Goal: Task Accomplishment & Management: Manage account settings

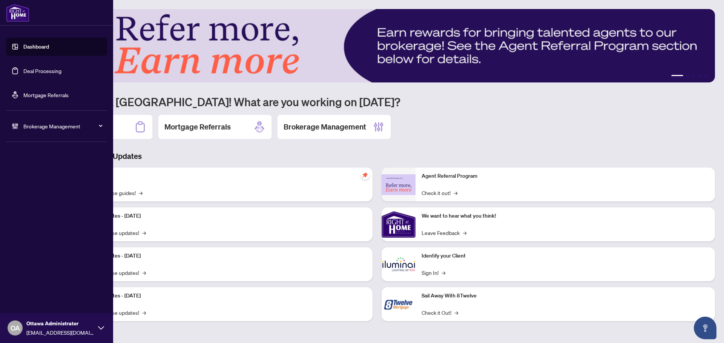
click at [37, 72] on link "Deal Processing" at bounding box center [42, 70] width 38 height 7
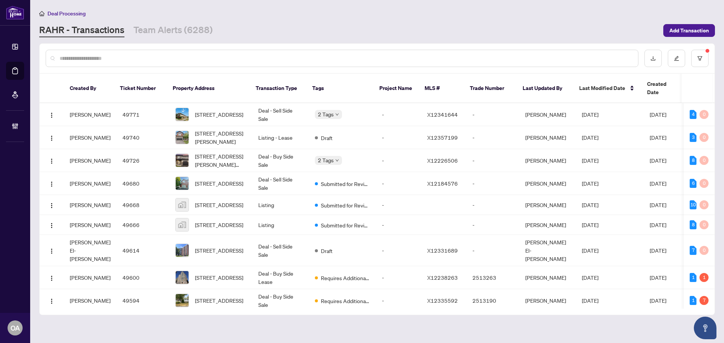
click at [511, 57] on input "text" at bounding box center [346, 58] width 572 height 8
type input "**********"
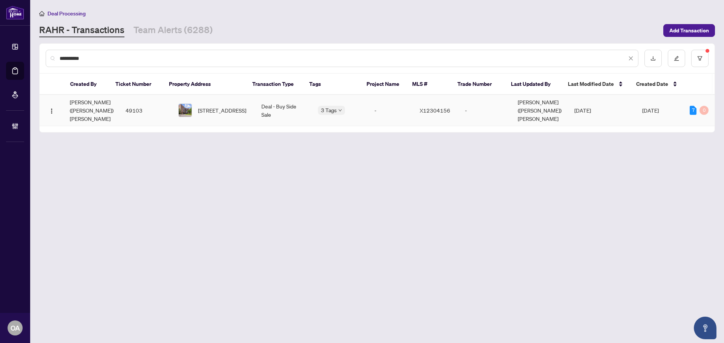
click at [274, 104] on td "Deal - Buy Side Sale" at bounding box center [283, 110] width 57 height 31
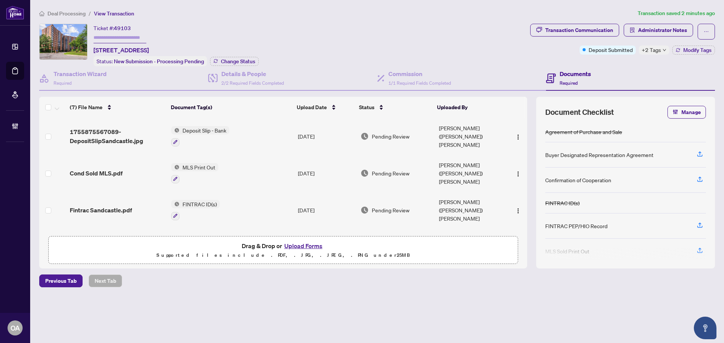
click at [332, 31] on div "Ticket #: 49103 209-80 Sandcastle Dr, Ottawa, Ontario K2H 9E7, Canada Status: N…" at bounding box center [283, 45] width 488 height 43
click at [696, 48] on span "Modify Tags" at bounding box center [697, 50] width 28 height 5
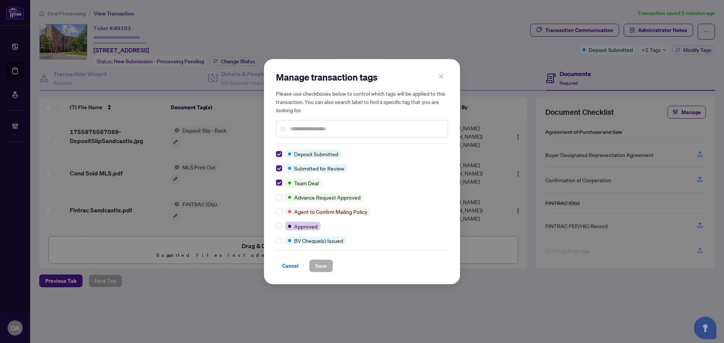
click at [439, 75] on icon "close" at bounding box center [441, 77] width 4 height 4
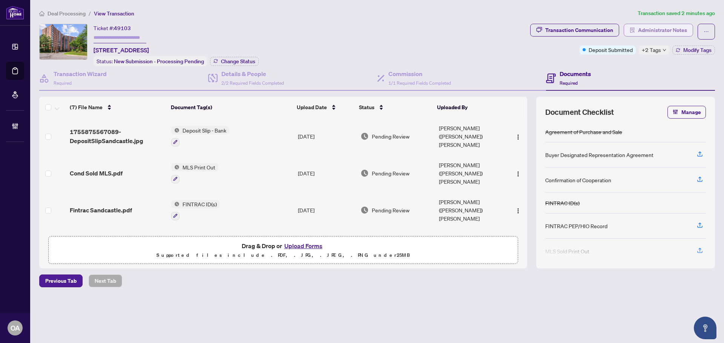
click at [635, 29] on icon "solution" at bounding box center [632, 30] width 5 height 5
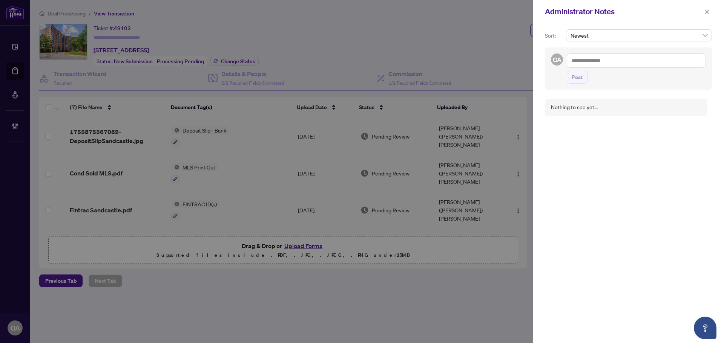
click at [704, 13] on icon "close" at bounding box center [706, 11] width 5 height 5
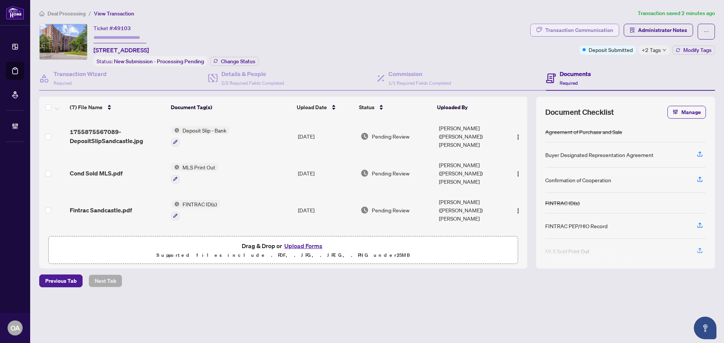
click at [542, 28] on icon "button" at bounding box center [540, 30] width 6 height 6
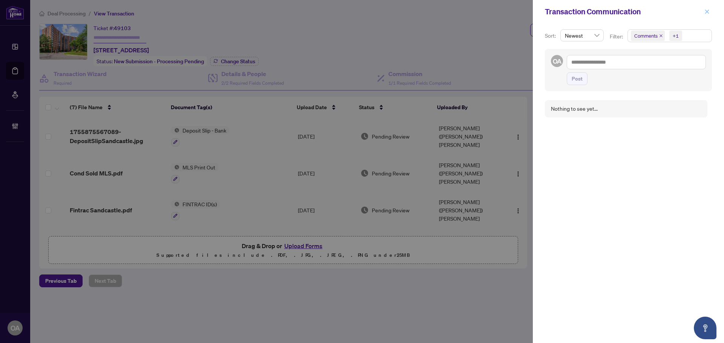
click at [705, 9] on icon "close" at bounding box center [706, 11] width 5 height 5
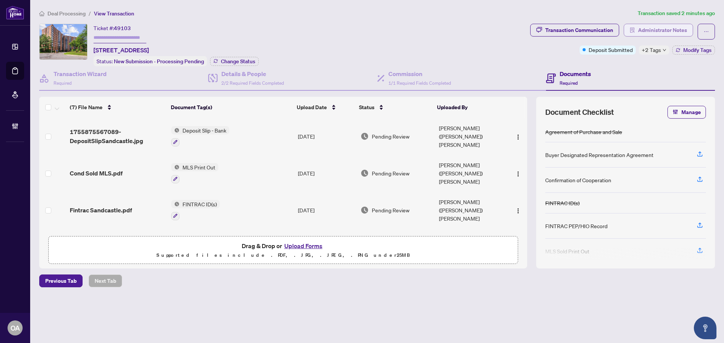
click at [641, 28] on span "Administrator Notes" at bounding box center [662, 30] width 49 height 12
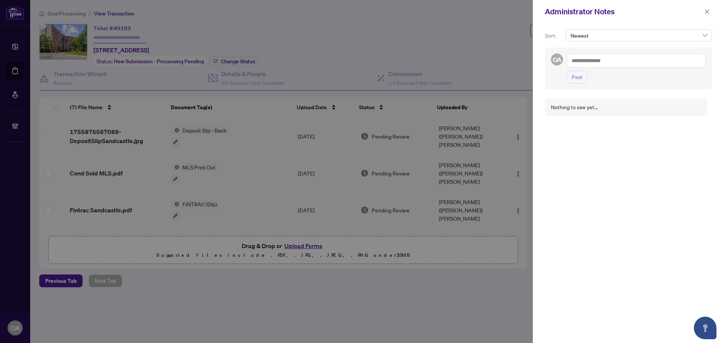
click at [608, 60] on textarea at bounding box center [636, 61] width 139 height 14
click at [603, 61] on li "RAHR Accounting" at bounding box center [636, 66] width 77 height 13
click at [637, 60] on textarea "**********" at bounding box center [635, 65] width 137 height 22
type textarea "**********"
click at [578, 84] on span "Post" at bounding box center [577, 85] width 11 height 12
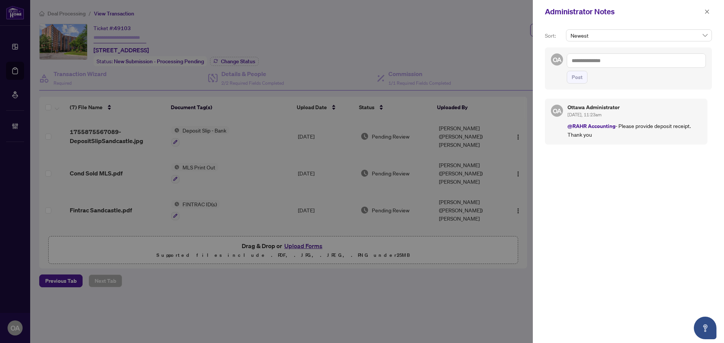
drag, startPoint x: 708, startPoint y: 10, endPoint x: 665, endPoint y: 7, distance: 43.5
click at [708, 10] on icon "close" at bounding box center [706, 11] width 5 height 5
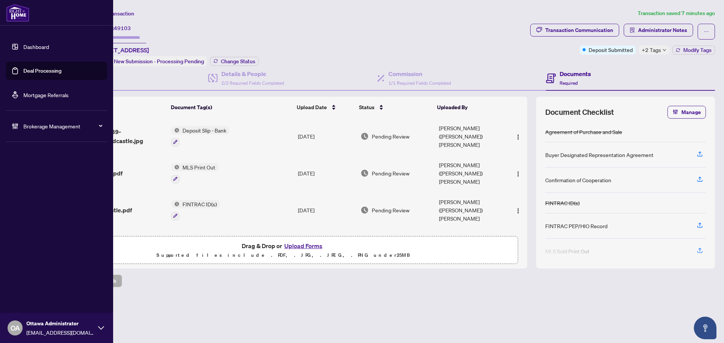
click at [23, 68] on link "Deal Processing" at bounding box center [42, 70] width 38 height 7
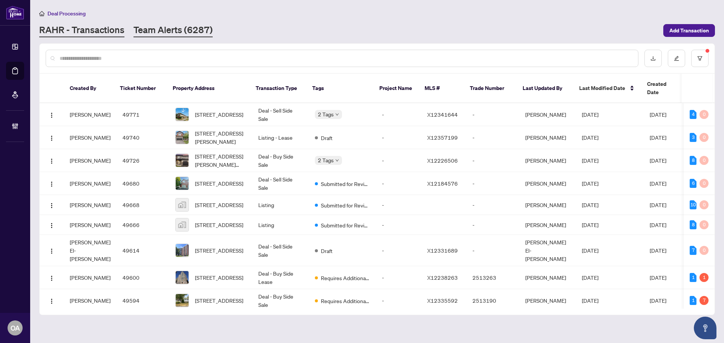
click at [178, 31] on link "Team Alerts (6287)" at bounding box center [172, 31] width 79 height 14
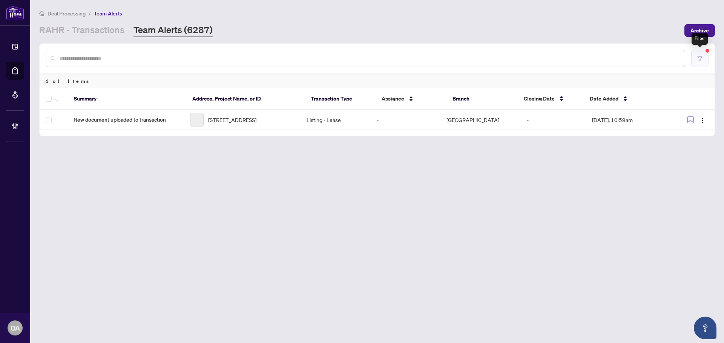
click at [698, 58] on icon "filter" at bounding box center [699, 58] width 5 height 5
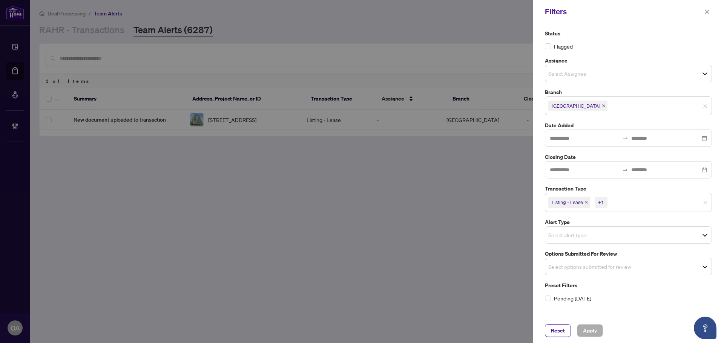
click at [586, 202] on icon "close" at bounding box center [586, 203] width 4 height 4
click at [570, 203] on icon "close" at bounding box center [569, 202] width 3 height 3
click at [567, 199] on input "search" at bounding box center [574, 201] width 53 height 9
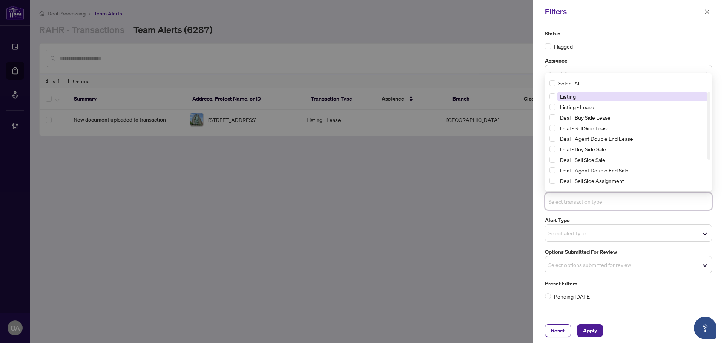
click at [567, 199] on input "search" at bounding box center [574, 201] width 53 height 9
click at [586, 204] on input "search" at bounding box center [574, 201] width 53 height 9
click at [631, 297] on label "Pending [DATE]" at bounding box center [628, 297] width 167 height 8
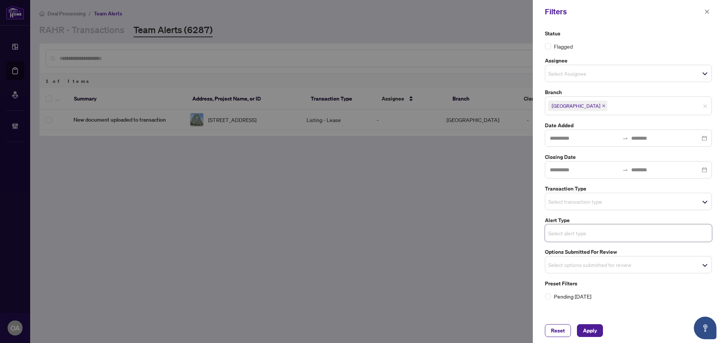
click at [577, 237] on input "search" at bounding box center [574, 233] width 53 height 9
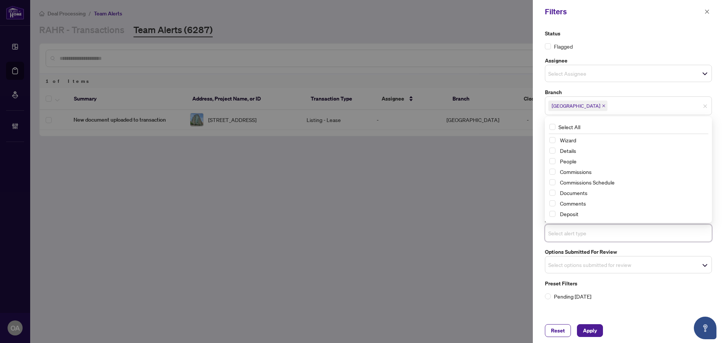
click at [609, 231] on span "Select alert type" at bounding box center [628, 233] width 166 height 11
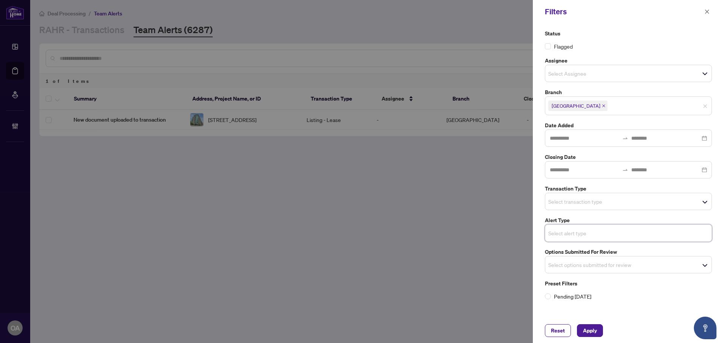
click at [569, 269] on input "search" at bounding box center [574, 265] width 53 height 9
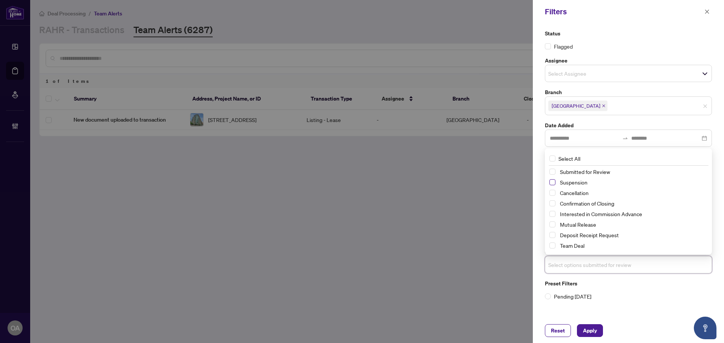
click at [553, 182] on span "Select Suspension" at bounding box center [552, 182] width 6 height 6
click at [555, 193] on span "Select Cancellation" at bounding box center [552, 193] width 6 height 6
click at [553, 225] on span "Select Mutual Release" at bounding box center [552, 225] width 6 height 6
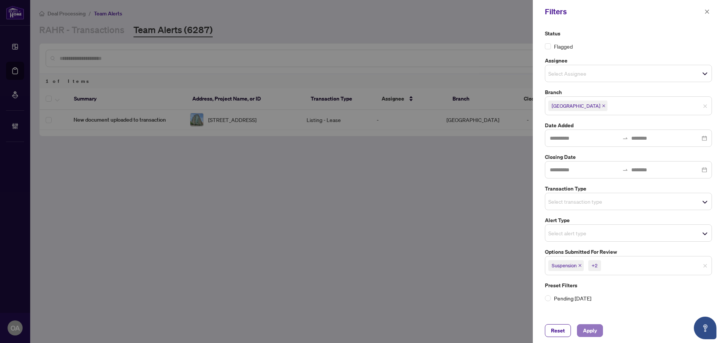
click at [592, 330] on span "Apply" at bounding box center [590, 331] width 14 height 12
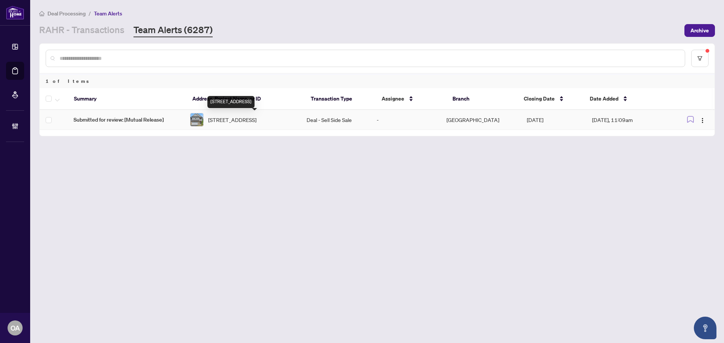
click at [245, 117] on span "510 Summerhill St, Ottawa, Ontario K4M 0B4, Canada" at bounding box center [232, 120] width 48 height 8
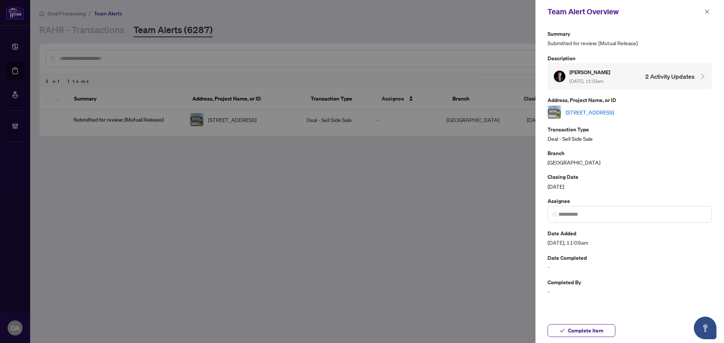
click at [593, 112] on link "510 Summerhill St, Ottawa, Ontario K4M 0B4, Canada" at bounding box center [590, 112] width 48 height 8
click at [704, 12] on button "button" at bounding box center [707, 11] width 10 height 9
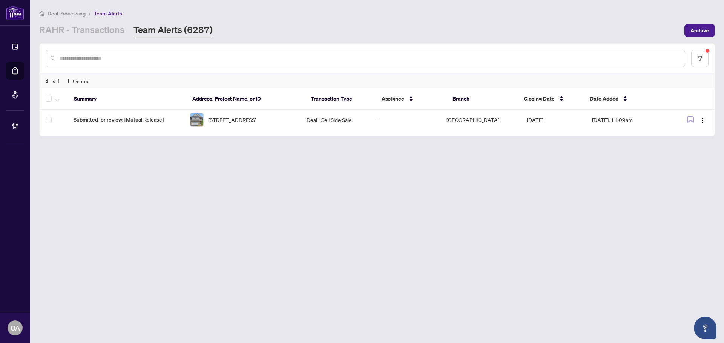
click at [136, 58] on input "text" at bounding box center [369, 58] width 619 height 8
paste input "*****"
type input "*****"
click at [246, 118] on div "49821" at bounding box center [242, 120] width 104 height 14
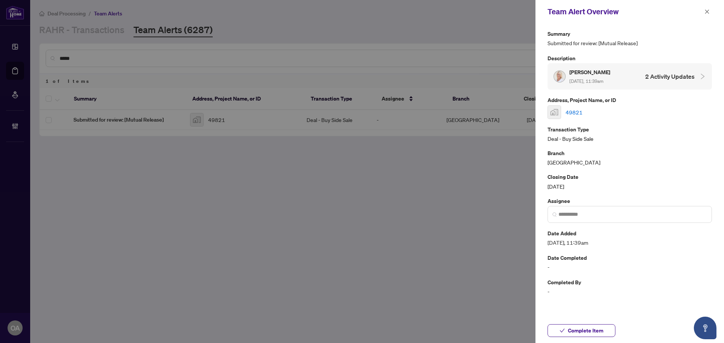
click at [576, 110] on link "49821" at bounding box center [574, 112] width 17 height 8
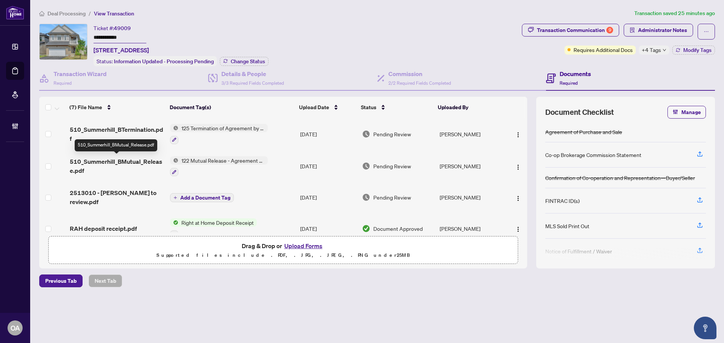
click at [138, 158] on span "510_Summerhill_BMutual_Release.pdf" at bounding box center [117, 166] width 94 height 18
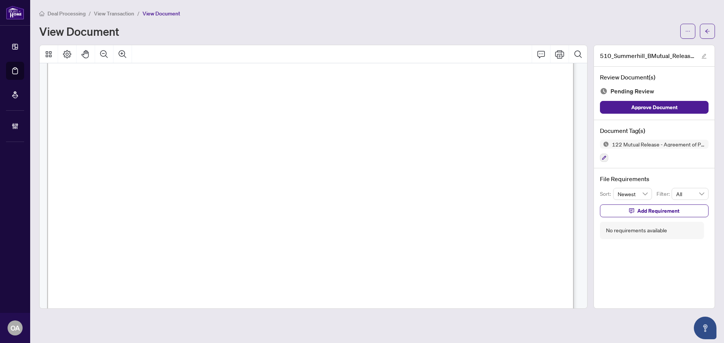
scroll to position [37, 0]
click at [201, 160] on span "...............................................................................…" at bounding box center [337, 162] width 398 height 7
click at [196, 161] on span "...............................................................................…" at bounding box center [337, 162] width 398 height 7
drag, startPoint x: 253, startPoint y: 170, endPoint x: 200, endPoint y: 171, distance: 52.8
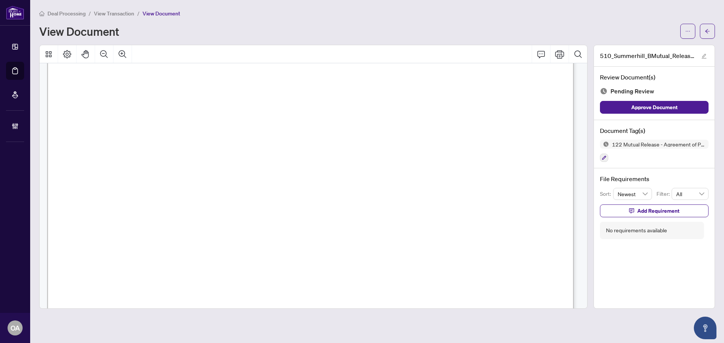
click at [218, 171] on span "(Listing Brokerage)" at bounding box center [229, 170] width 45 height 7
click at [106, 54] on icon "Zoom Out" at bounding box center [104, 54] width 8 height 8
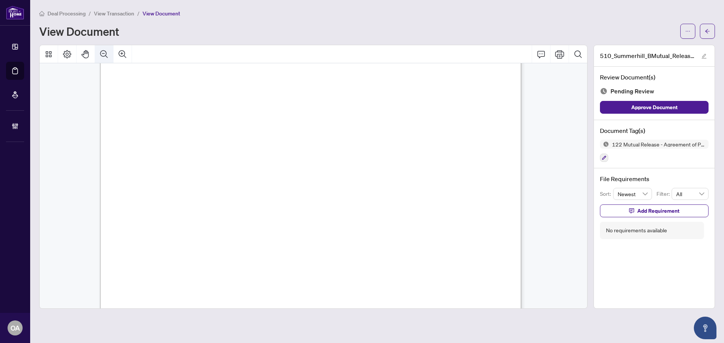
click at [105, 54] on icon "Zoom Out" at bounding box center [104, 54] width 9 height 9
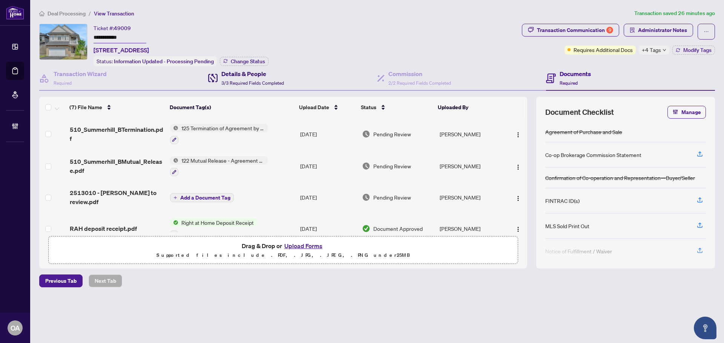
click at [236, 79] on div "Details & People 3/3 Required Fields Completed" at bounding box center [252, 78] width 63 height 18
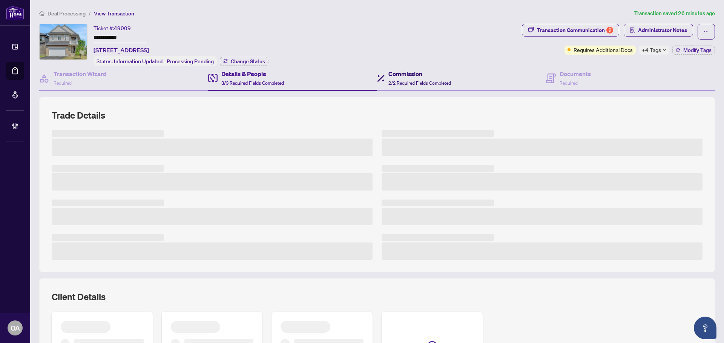
click at [411, 76] on h4 "Commission" at bounding box center [419, 73] width 63 height 9
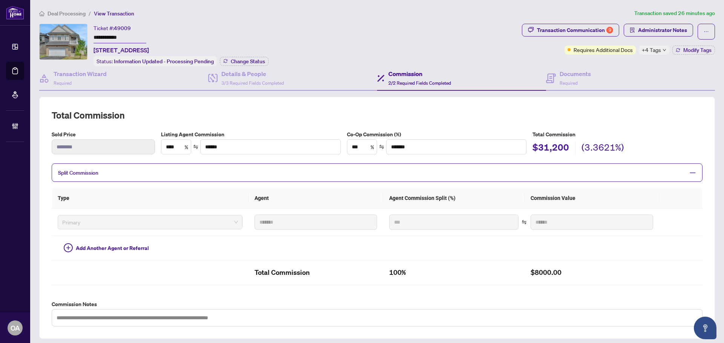
click at [177, 170] on span "Split Commission" at bounding box center [371, 173] width 627 height 9
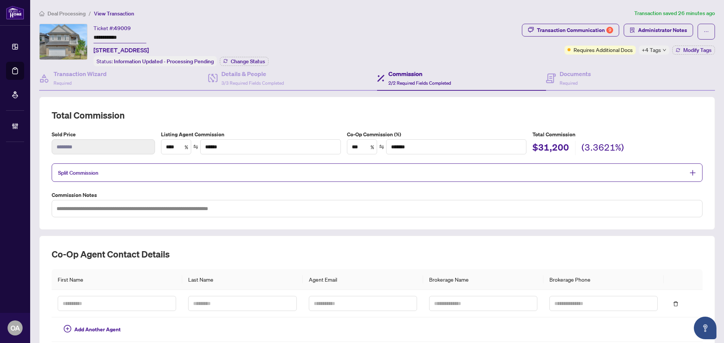
click at [178, 170] on span "Split Commission" at bounding box center [371, 173] width 627 height 9
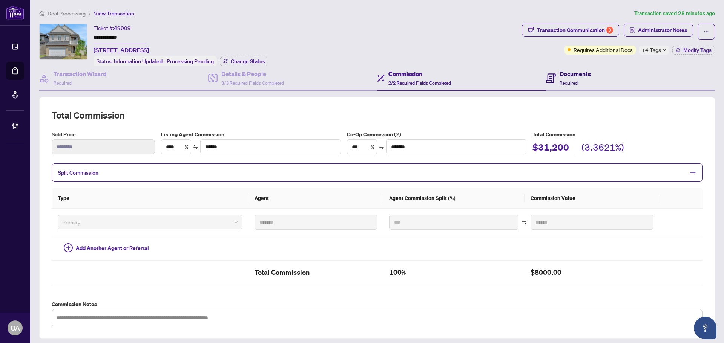
click at [564, 75] on h4 "Documents" at bounding box center [575, 73] width 31 height 9
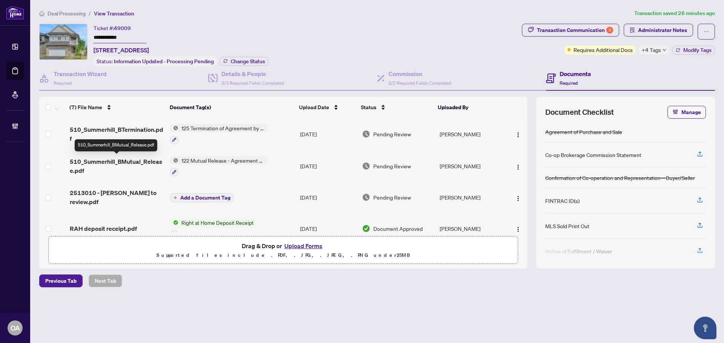
click at [133, 160] on span "510_Summerhill_BMutual_Release.pdf" at bounding box center [117, 166] width 94 height 18
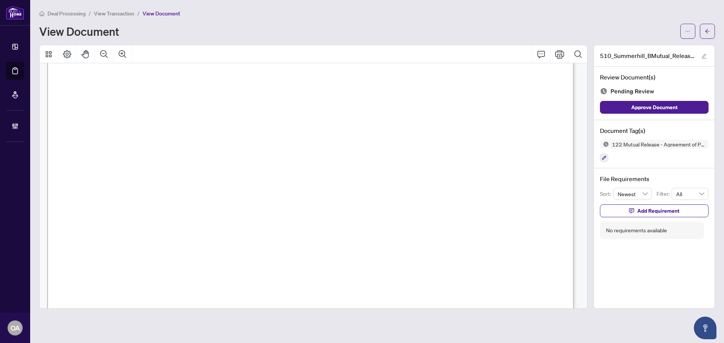
scroll to position [150, 0]
click at [686, 25] on span "button" at bounding box center [687, 31] width 5 height 12
click at [647, 49] on span "Download" at bounding box center [660, 47] width 57 height 8
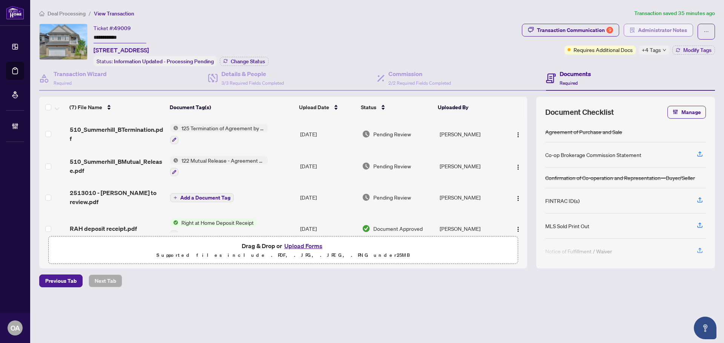
click at [663, 25] on span "Administrator Notes" at bounding box center [662, 30] width 49 height 12
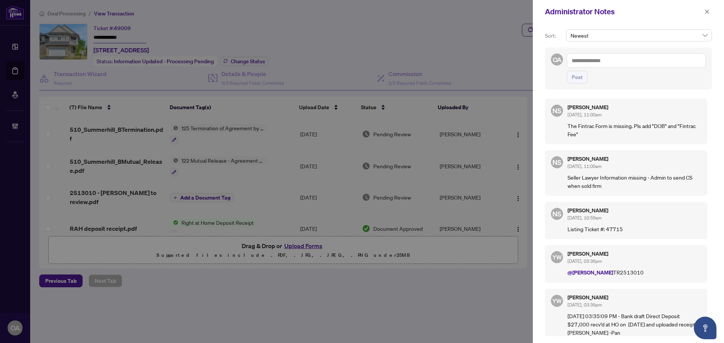
click at [599, 61] on textarea at bounding box center [636, 61] width 139 height 14
click at [589, 61] on textarea at bounding box center [636, 61] width 139 height 14
click at [603, 66] on b "Neena" at bounding box center [612, 66] width 41 height 7
click at [331, 41] on div at bounding box center [362, 171] width 724 height 343
click at [708, 12] on icon "close" at bounding box center [706, 11] width 5 height 5
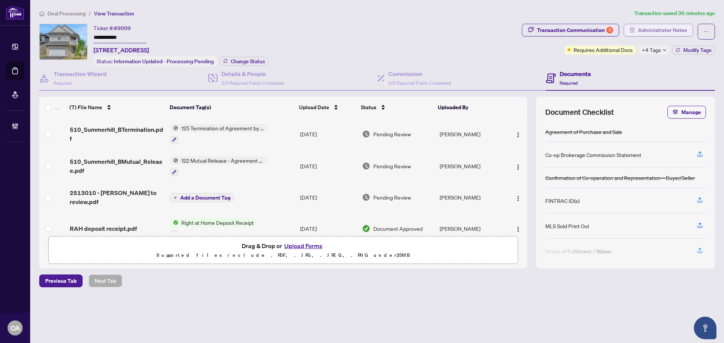
click at [645, 28] on span "Administrator Notes" at bounding box center [662, 30] width 49 height 12
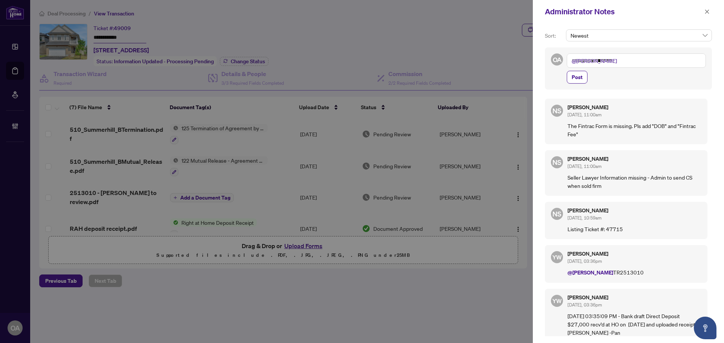
click at [641, 59] on textarea "**********" at bounding box center [636, 61] width 139 height 14
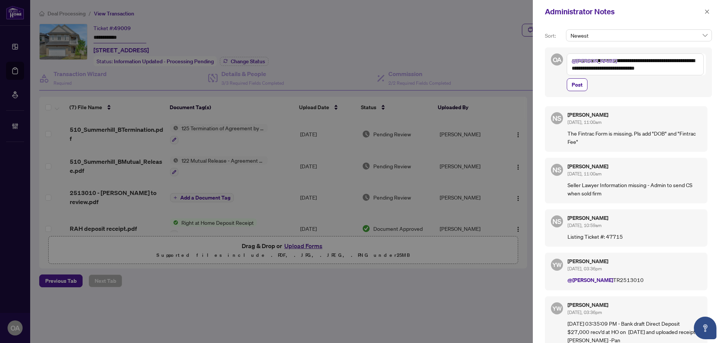
click at [697, 69] on textarea "**********" at bounding box center [635, 65] width 137 height 22
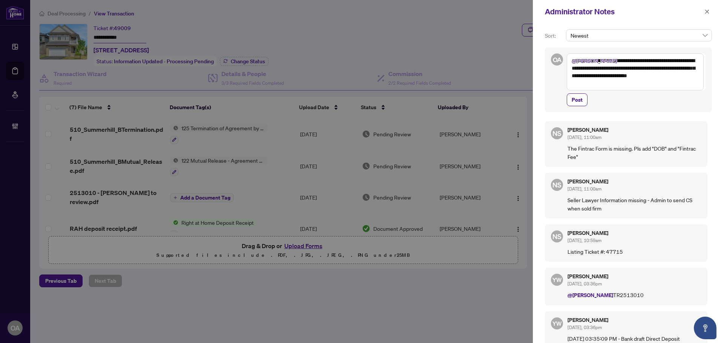
click at [658, 85] on textarea "**********" at bounding box center [635, 72] width 137 height 37
click at [635, 83] on textarea "**********" at bounding box center [635, 72] width 137 height 37
click at [626, 88] on textarea "**********" at bounding box center [635, 72] width 137 height 37
click at [620, 81] on textarea "**********" at bounding box center [635, 72] width 137 height 37
click at [684, 75] on textarea "**********" at bounding box center [635, 72] width 137 height 37
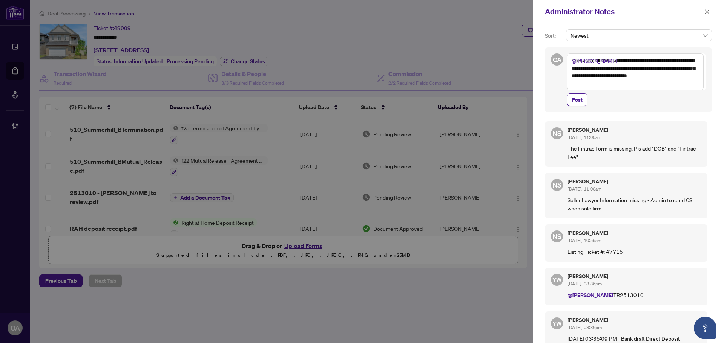
drag, startPoint x: 682, startPoint y: 75, endPoint x: 708, endPoint y: 72, distance: 26.5
click at [684, 75] on textarea "**********" at bounding box center [635, 72] width 137 height 37
click at [616, 81] on textarea "**********" at bounding box center [635, 72] width 137 height 37
type textarea "**********"
click at [579, 101] on span "Post" at bounding box center [577, 100] width 11 height 12
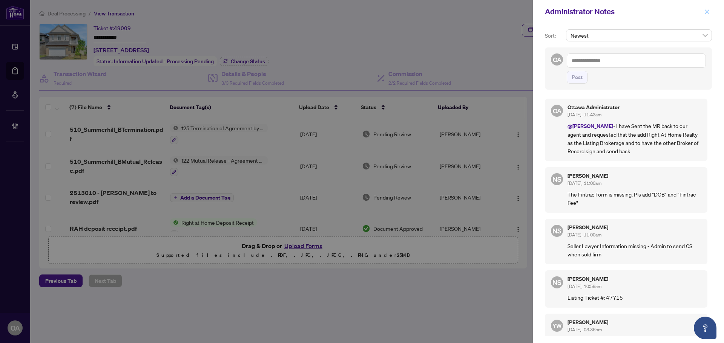
click at [705, 11] on icon "close" at bounding box center [706, 11] width 5 height 5
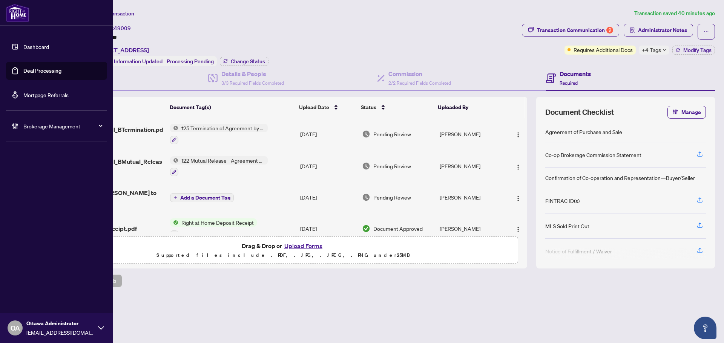
click at [32, 67] on link "Deal Processing" at bounding box center [42, 70] width 38 height 7
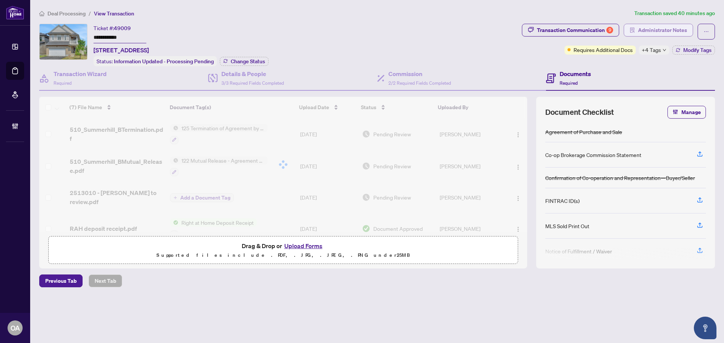
click at [671, 26] on span "Administrator Notes" at bounding box center [662, 30] width 49 height 12
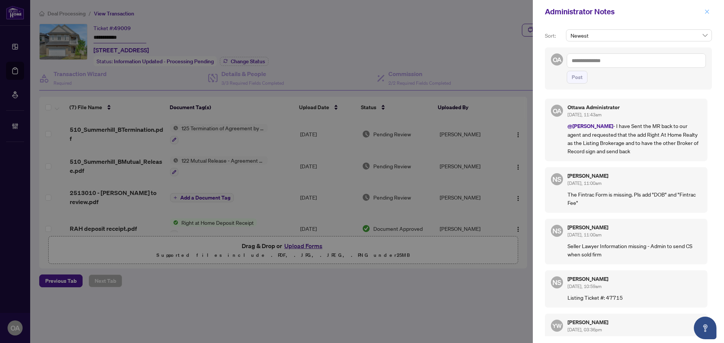
click at [705, 12] on icon "close" at bounding box center [706, 11] width 5 height 5
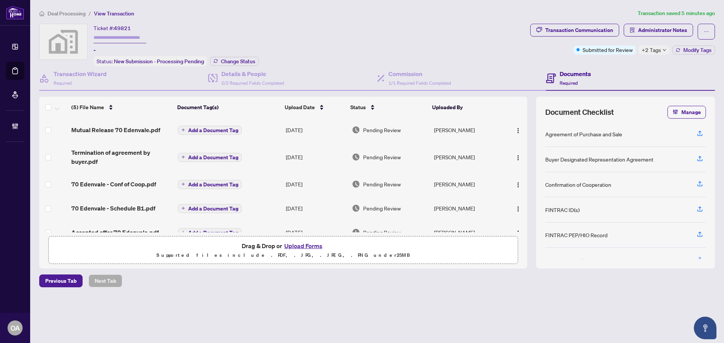
click at [101, 128] on span "Mutual Release 70 Edenvale.pdf" at bounding box center [115, 130] width 89 height 9
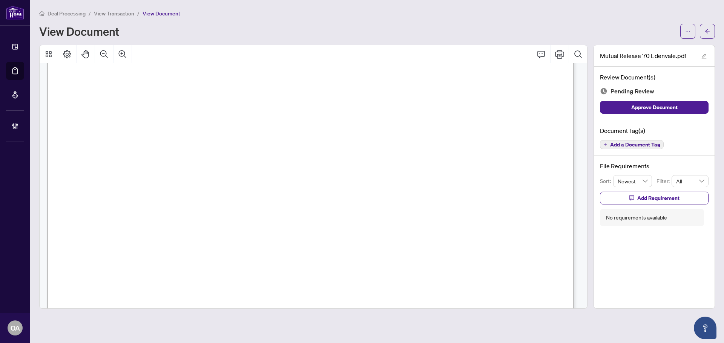
scroll to position [38, 0]
click at [687, 29] on icon "ellipsis" at bounding box center [687, 31] width 5 height 5
click at [653, 49] on span "Download" at bounding box center [660, 47] width 57 height 8
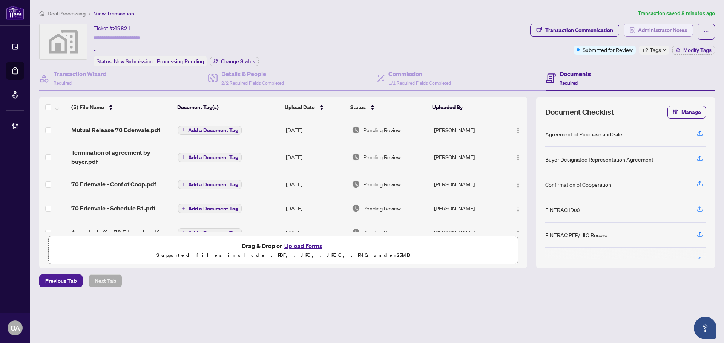
click at [660, 32] on span "Administrator Notes" at bounding box center [662, 30] width 49 height 12
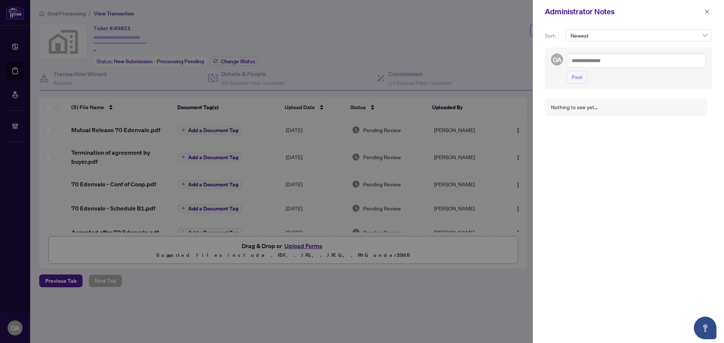
click at [603, 60] on textarea at bounding box center [636, 61] width 139 height 14
type textarea "**********"
click at [577, 74] on span "Post" at bounding box center [577, 77] width 11 height 12
click at [708, 10] on icon "close" at bounding box center [706, 11] width 5 height 5
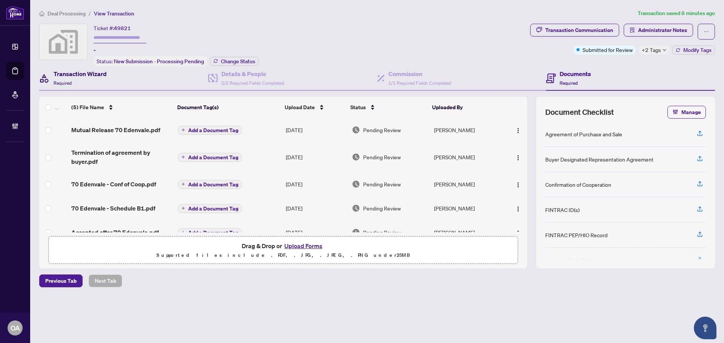
click at [63, 75] on h4 "Transaction Wizard" at bounding box center [80, 73] width 53 height 9
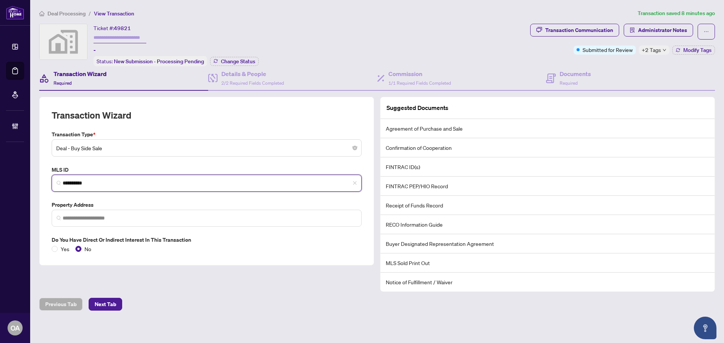
click at [103, 181] on input "*********" at bounding box center [210, 183] width 294 height 8
drag, startPoint x: 87, startPoint y: 180, endPoint x: 43, endPoint y: 178, distance: 44.5
click at [43, 178] on div "Transaction Wizard Transaction Type * Deal - Buy Side Sale MLS ID X12167767 ***…" at bounding box center [206, 181] width 335 height 169
paste input "*********"
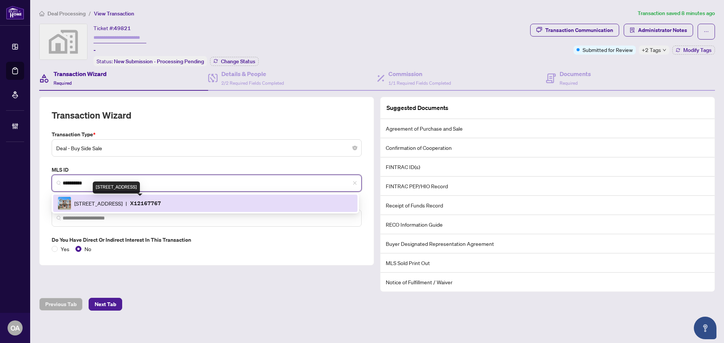
click at [116, 203] on span "5 - 70 Edenvale Dr Dr, Ottawa, Ontario K2K 3N7, Canada" at bounding box center [98, 203] width 48 height 8
type input "*********"
type input "**********"
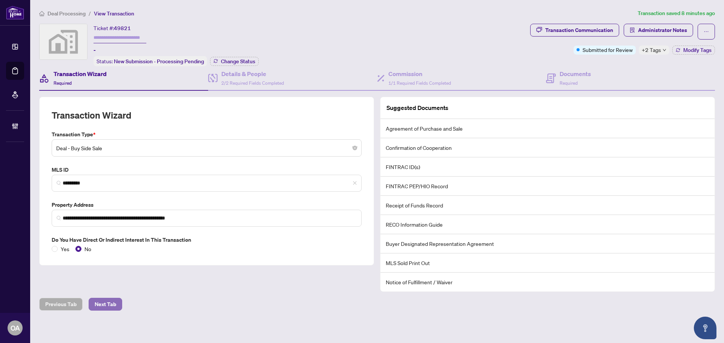
click at [113, 303] on span "Next Tab" at bounding box center [105, 305] width 21 height 12
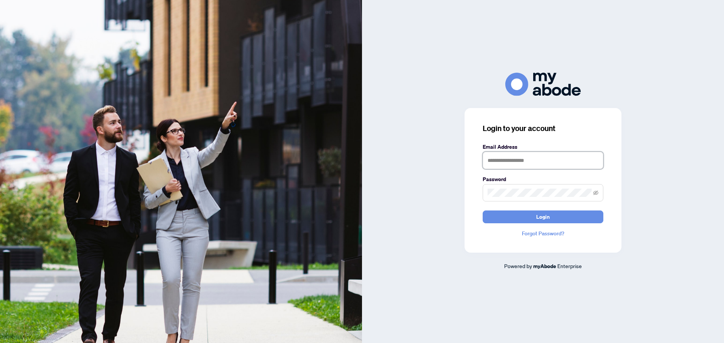
type input "**********"
click at [569, 217] on button "Login" at bounding box center [543, 217] width 121 height 13
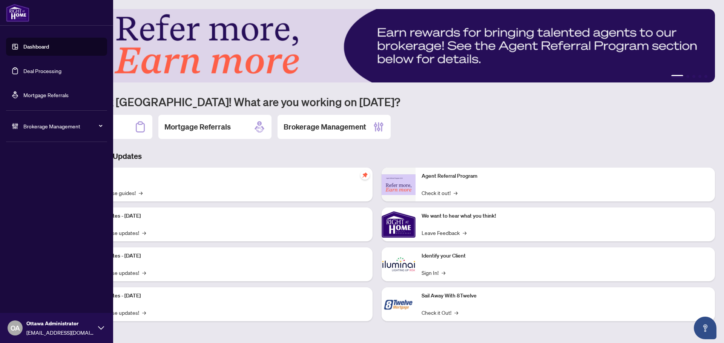
click at [32, 67] on link "Deal Processing" at bounding box center [42, 70] width 38 height 7
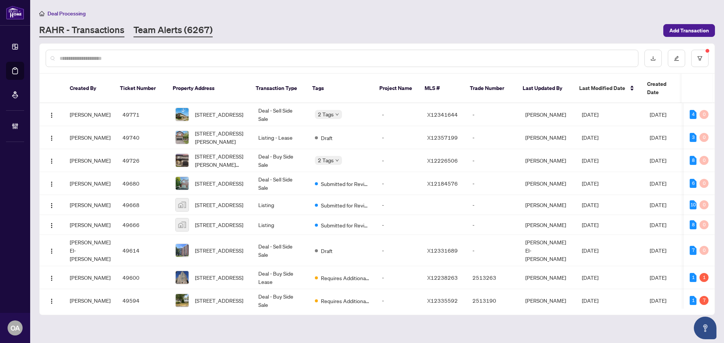
click at [196, 28] on link "Team Alerts (6267)" at bounding box center [172, 31] width 79 height 14
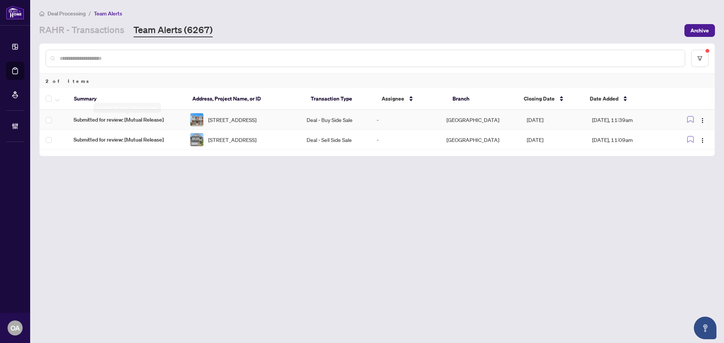
click at [256, 119] on span "[STREET_ADDRESS]" at bounding box center [232, 120] width 48 height 8
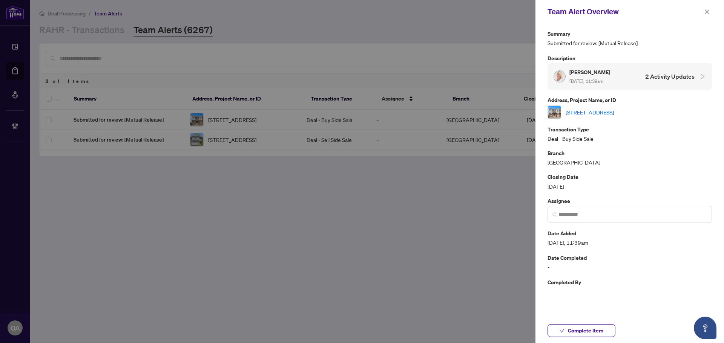
click at [604, 112] on link "[STREET_ADDRESS]" at bounding box center [590, 112] width 48 height 8
click at [708, 12] on icon "close" at bounding box center [707, 11] width 4 height 4
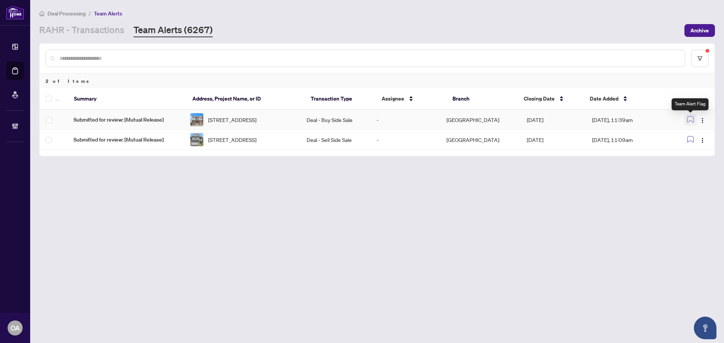
click at [688, 119] on icon "button" at bounding box center [690, 119] width 7 height 7
click at [691, 141] on icon "button" at bounding box center [690, 139] width 7 height 7
click at [704, 59] on button "button" at bounding box center [699, 58] width 17 height 17
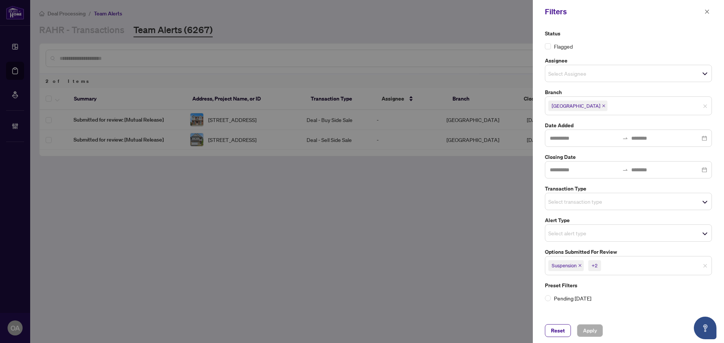
click at [580, 265] on icon "close" at bounding box center [579, 266] width 3 height 3
click at [583, 266] on icon "close" at bounding box center [582, 266] width 4 height 4
click at [588, 265] on icon "close" at bounding box center [588, 266] width 4 height 4
click at [598, 199] on input "search" at bounding box center [574, 201] width 53 height 9
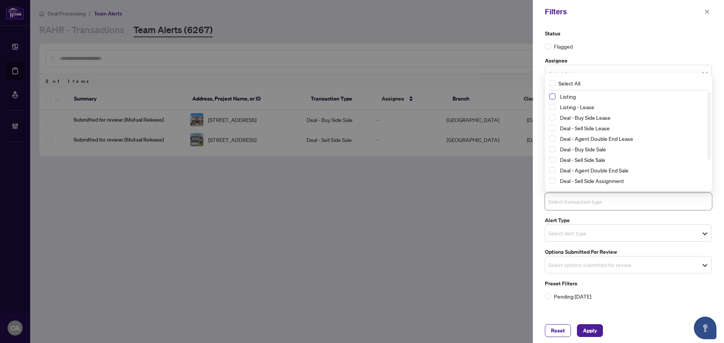
click at [553, 96] on span "Select Listing" at bounding box center [552, 97] width 6 height 6
click at [554, 110] on span "Select Listing - Lease" at bounding box center [552, 107] width 6 height 6
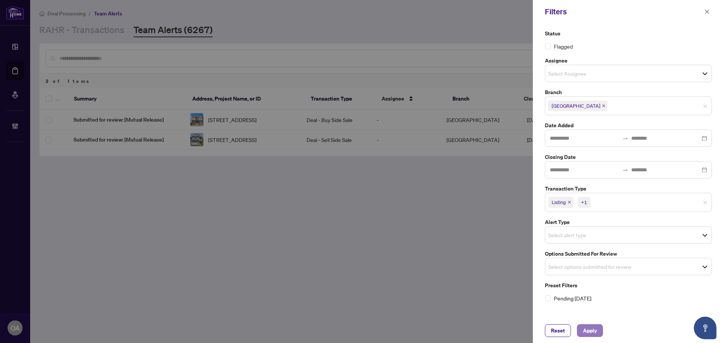
click at [595, 329] on span "Apply" at bounding box center [590, 331] width 14 height 12
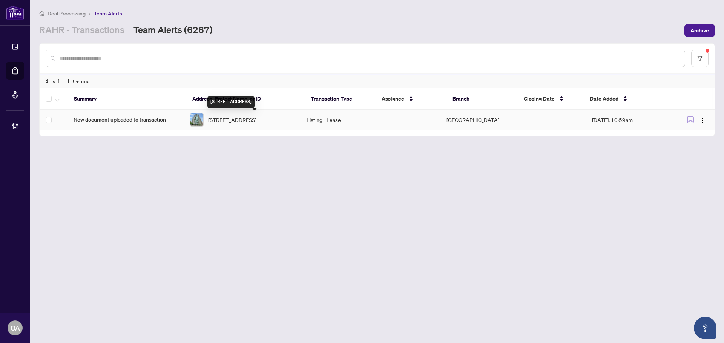
click at [256, 119] on span "[STREET_ADDRESS]" at bounding box center [232, 120] width 48 height 8
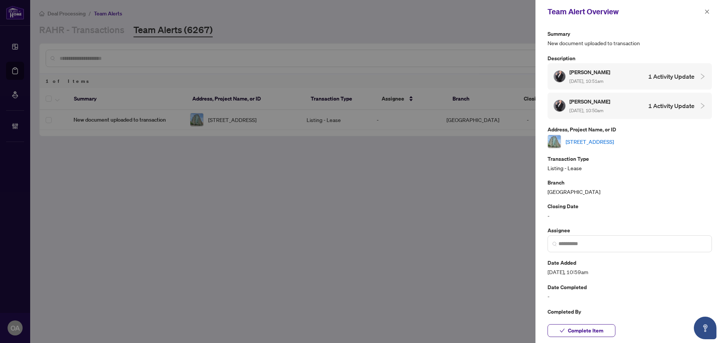
click at [609, 140] on link "[STREET_ADDRESS]" at bounding box center [590, 142] width 48 height 8
click at [707, 12] on icon "close" at bounding box center [707, 11] width 4 height 4
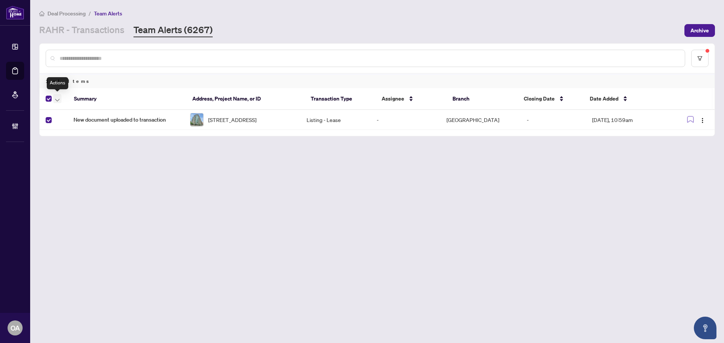
click at [57, 101] on span "button" at bounding box center [57, 99] width 5 height 8
click at [64, 156] on li "Complete Item" at bounding box center [83, 160] width 56 height 12
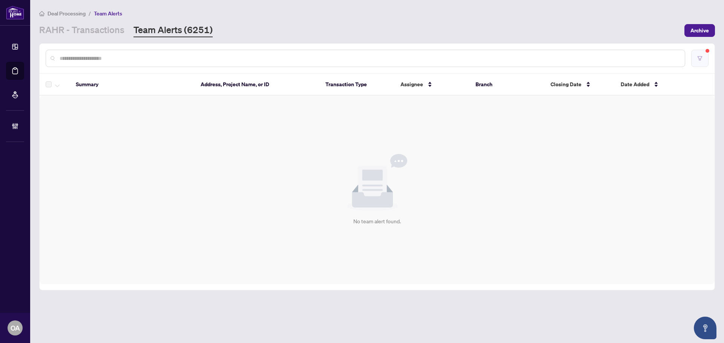
click at [692, 51] on button "button" at bounding box center [699, 58] width 17 height 17
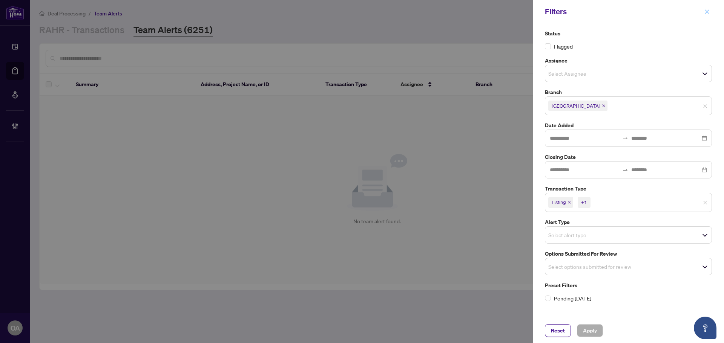
click at [707, 11] on icon "close" at bounding box center [706, 11] width 5 height 5
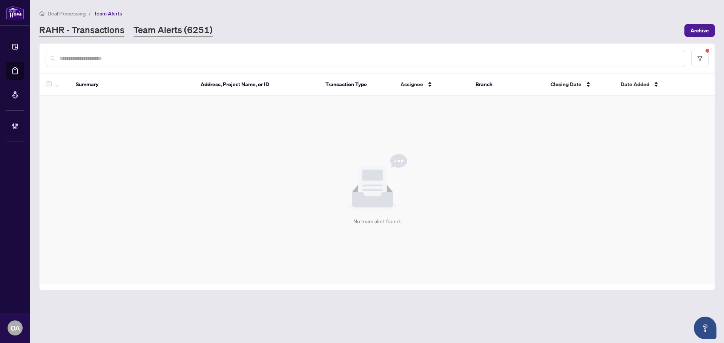
click at [82, 28] on link "RAHR - Transactions" at bounding box center [81, 31] width 85 height 14
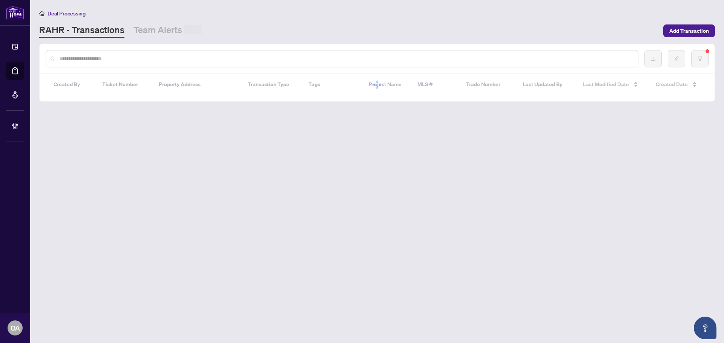
click at [108, 59] on input "text" at bounding box center [346, 59] width 572 height 8
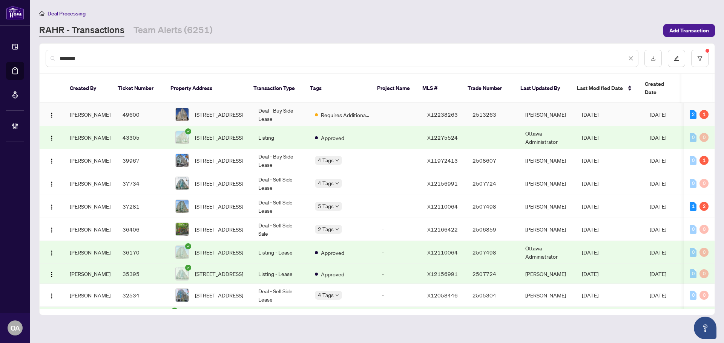
type input "********"
click at [237, 110] on span "803-195 BESSERER St, Ottawa, Ontario K1N 0B6, Canada" at bounding box center [219, 114] width 48 height 8
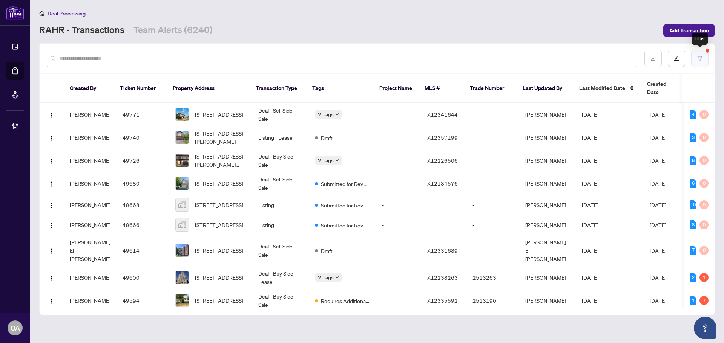
click at [707, 59] on button "button" at bounding box center [699, 58] width 17 height 17
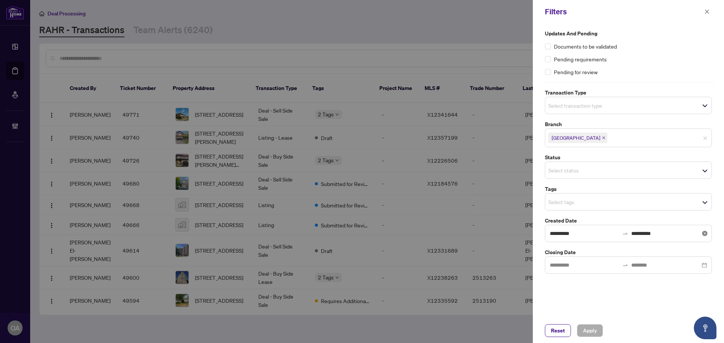
click at [705, 233] on icon "close-circle" at bounding box center [704, 233] width 5 height 5
click at [579, 111] on div "Select transaction type" at bounding box center [628, 105] width 167 height 17
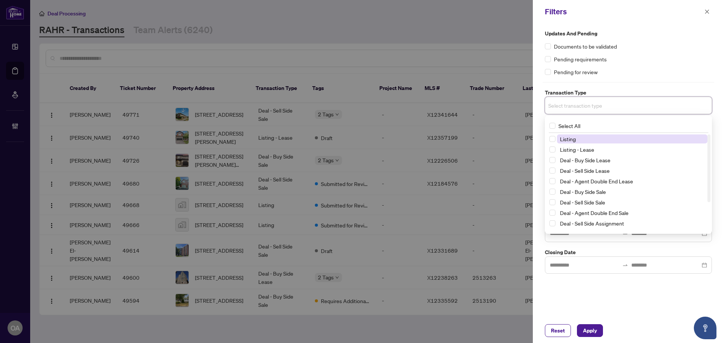
click at [589, 138] on span "Listing" at bounding box center [632, 139] width 150 height 9
click at [589, 152] on span "Listing - Lease" at bounding box center [577, 151] width 34 height 7
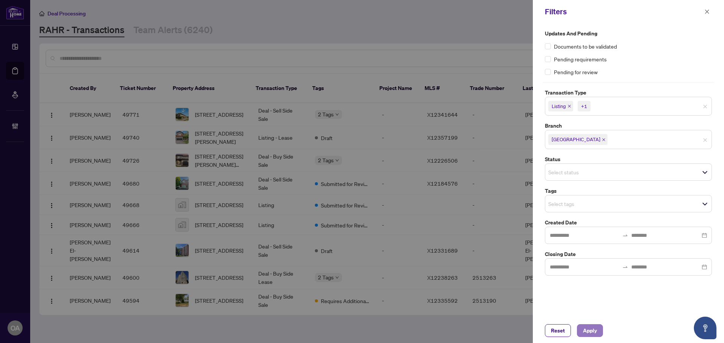
click at [595, 333] on span "Apply" at bounding box center [590, 331] width 14 height 12
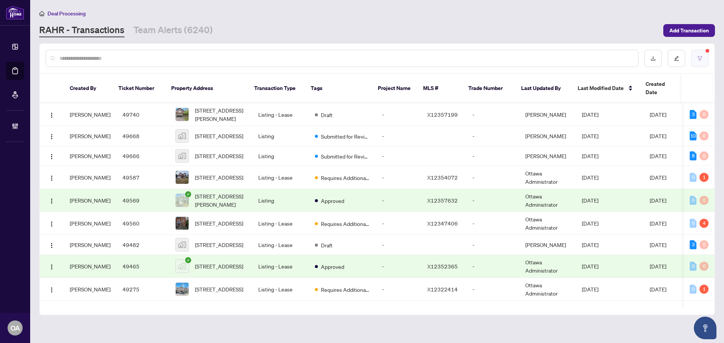
click at [698, 66] on button "button" at bounding box center [699, 58] width 17 height 17
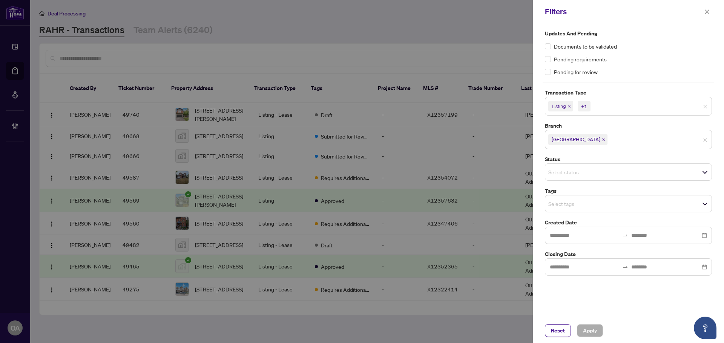
click at [580, 176] on input "search" at bounding box center [574, 172] width 53 height 9
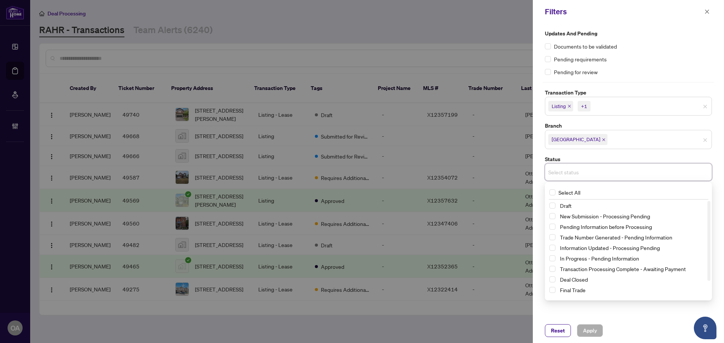
click at [606, 153] on div "Updates and Pending Documents to be validated Pending requirements Pending for …" at bounding box center [629, 152] width 172 height 247
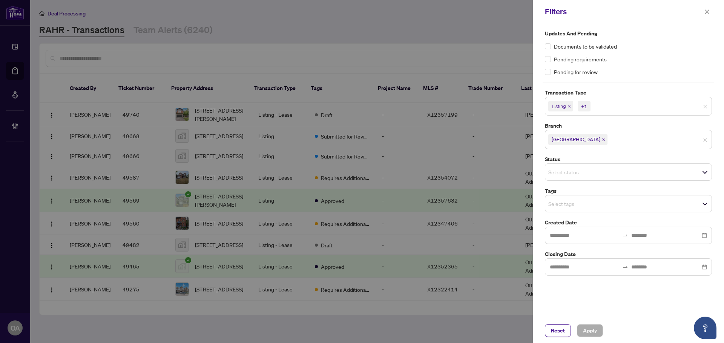
click at [559, 204] on input "search" at bounding box center [574, 203] width 53 height 9
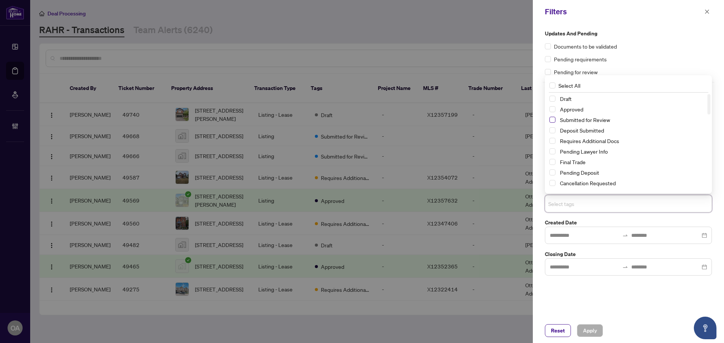
click at [553, 120] on span "Select Submitted for Review" at bounding box center [552, 120] width 6 height 6
click at [594, 335] on span "Apply" at bounding box center [590, 331] width 14 height 12
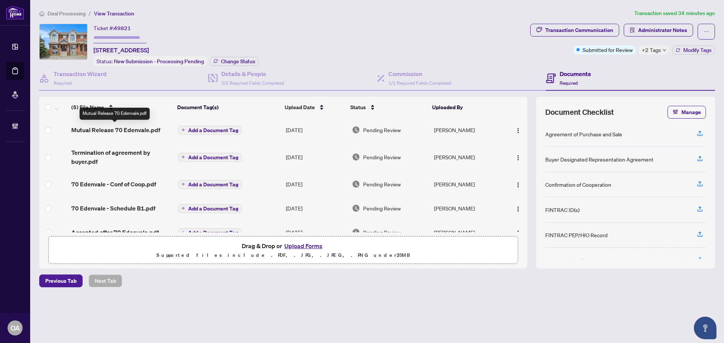
click at [133, 127] on span "Mutual Release 70 Edenvale.pdf" at bounding box center [115, 130] width 89 height 9
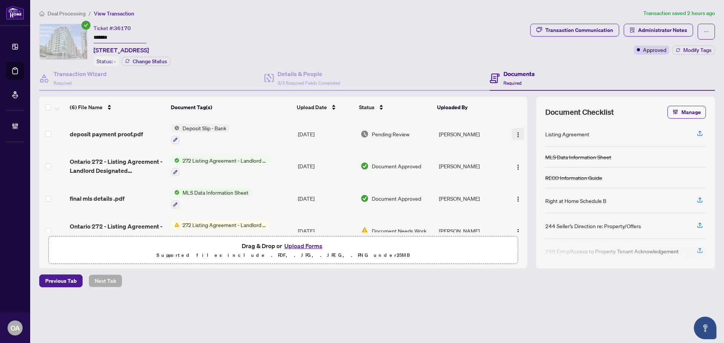
click at [515, 133] on img "button" at bounding box center [518, 135] width 6 height 6
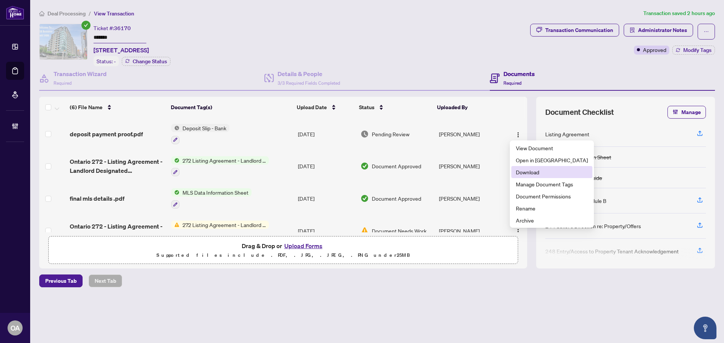
click at [519, 172] on span "Download" at bounding box center [552, 172] width 72 height 8
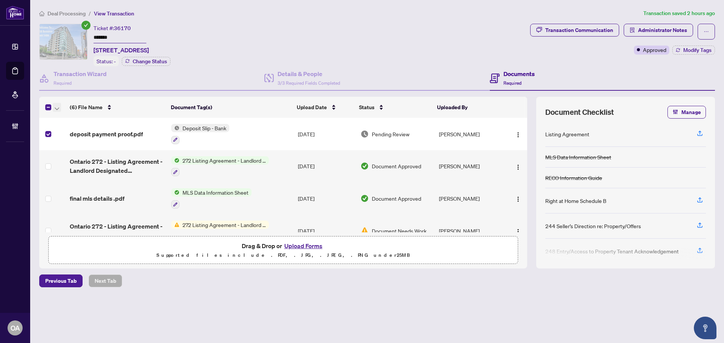
click at [58, 107] on icon "button" at bounding box center [57, 108] width 5 height 3
click at [67, 144] on span "Archive Selected" at bounding box center [92, 144] width 67 height 8
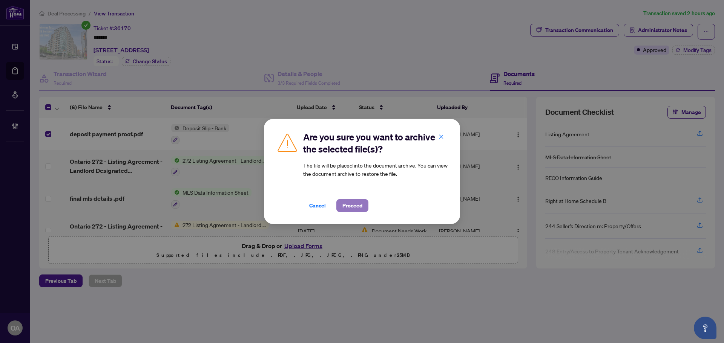
click at [360, 205] on span "Proceed" at bounding box center [352, 206] width 20 height 12
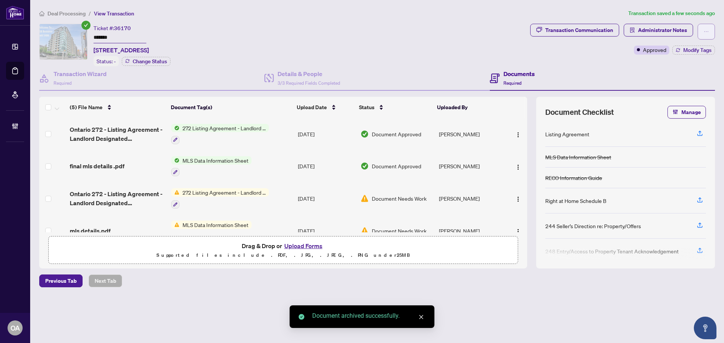
click at [707, 30] on icon "ellipsis" at bounding box center [706, 31] width 5 height 5
click at [518, 59] on div "Ticket #: 36170 ******* [STREET_ADDRESS] Status: - Change Status" at bounding box center [283, 45] width 488 height 43
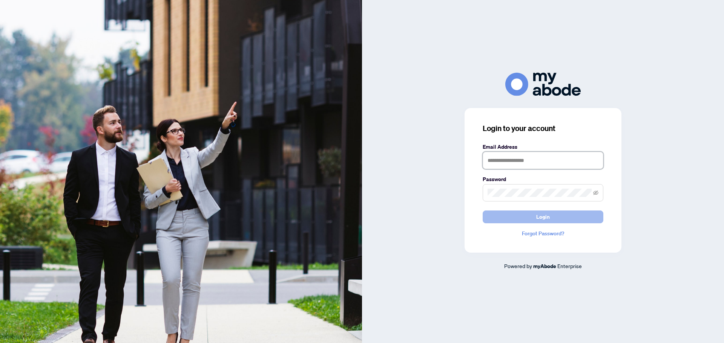
type input "**********"
click at [543, 218] on span "Login" at bounding box center [543, 217] width 14 height 12
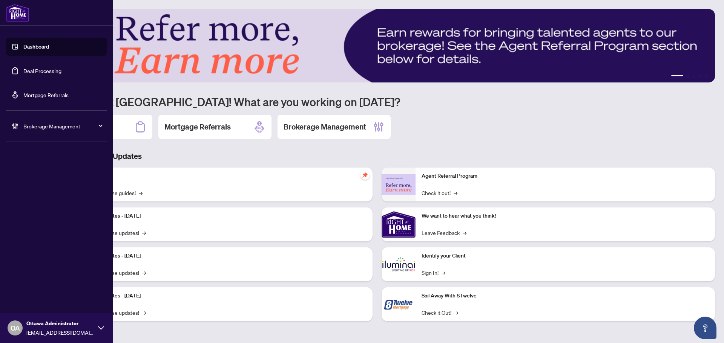
click at [55, 67] on link "Deal Processing" at bounding box center [42, 70] width 38 height 7
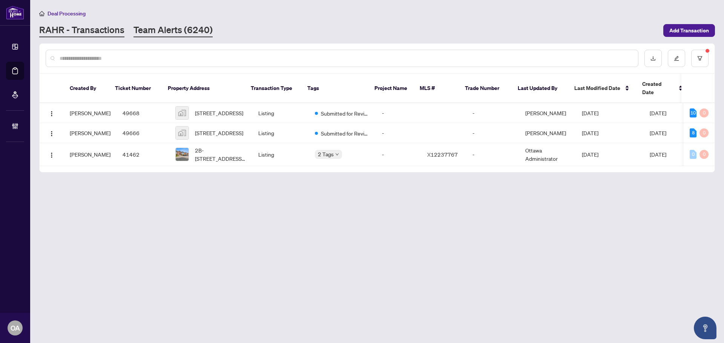
click at [205, 32] on link "Team Alerts (6240)" at bounding box center [172, 31] width 79 height 14
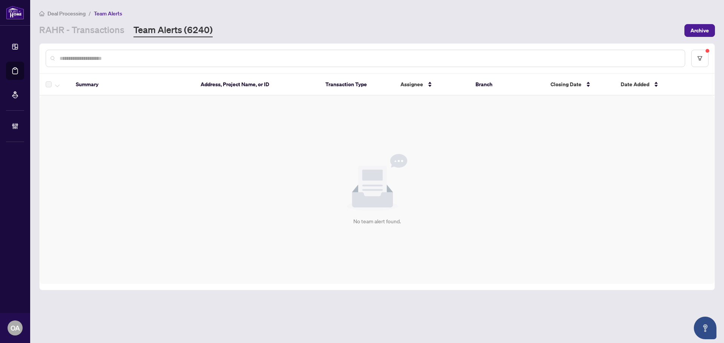
click at [228, 57] on input "text" at bounding box center [369, 58] width 619 height 8
click at [699, 57] on icon "filter" at bounding box center [699, 58] width 5 height 5
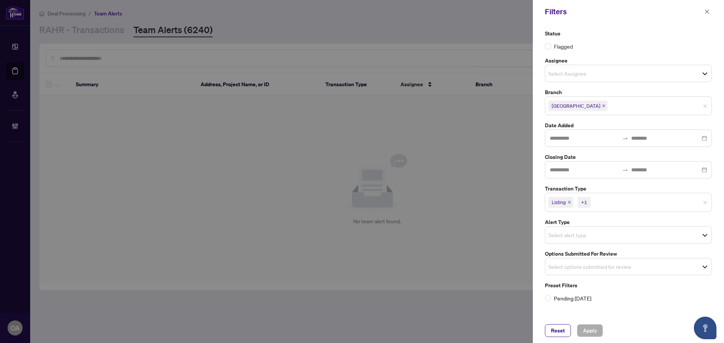
click at [570, 203] on icon "close" at bounding box center [569, 202] width 3 height 3
click at [586, 200] on span "Listing - Lease" at bounding box center [569, 202] width 42 height 11
click at [589, 202] on span "Listing - Lease" at bounding box center [569, 202] width 42 height 11
click at [587, 202] on icon "close" at bounding box center [586, 202] width 3 height 3
click at [707, 13] on icon "close" at bounding box center [706, 11] width 5 height 5
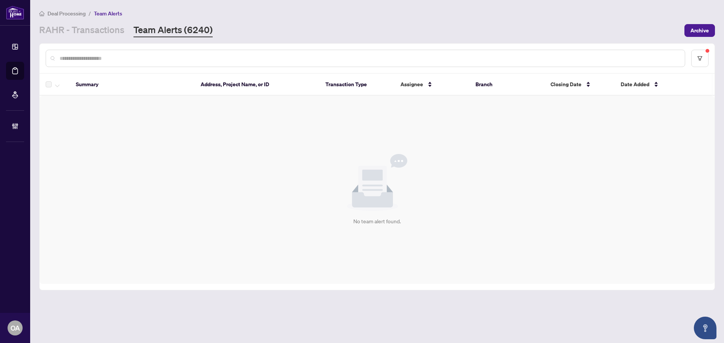
click at [446, 25] on div "[PERSON_NAME] - Transactions Team Alerts (6240)" at bounding box center [359, 31] width 641 height 14
click at [97, 24] on link "RAHR - Transactions" at bounding box center [81, 31] width 85 height 14
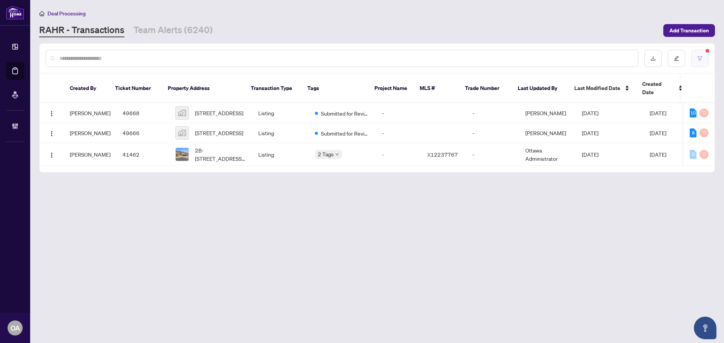
click at [698, 57] on icon "filter" at bounding box center [699, 58] width 5 height 5
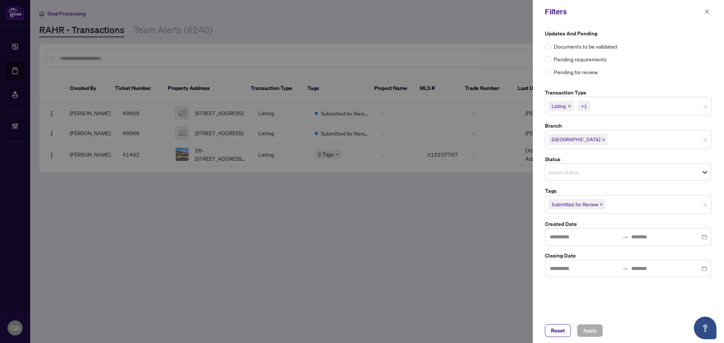
click at [584, 106] on div "+1" at bounding box center [584, 107] width 6 height 8
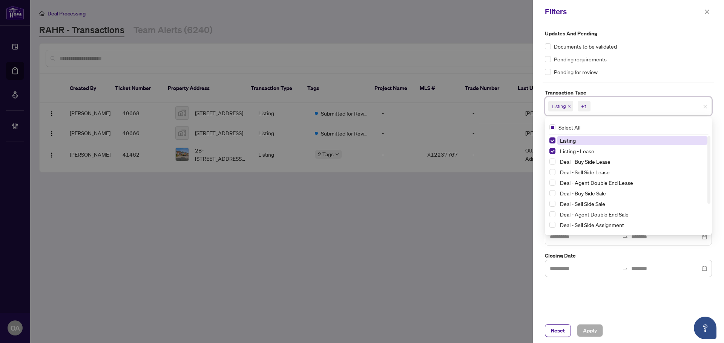
click at [583, 106] on div "+1" at bounding box center [584, 107] width 6 height 8
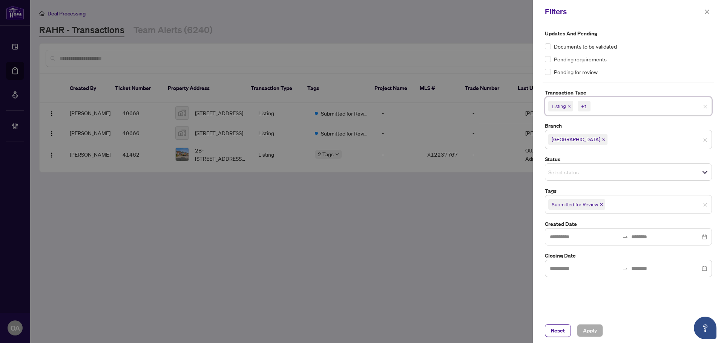
click at [570, 106] on icon "close" at bounding box center [569, 106] width 4 height 4
click at [587, 104] on icon "close" at bounding box center [586, 106] width 4 height 4
click at [602, 202] on icon "close" at bounding box center [601, 203] width 4 height 4
click at [584, 331] on span "Apply" at bounding box center [590, 331] width 14 height 12
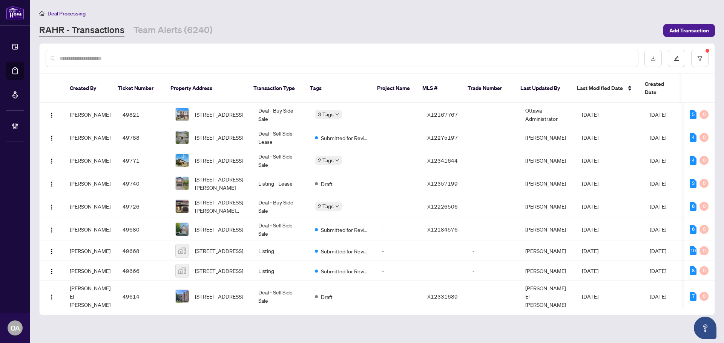
click at [213, 55] on input "text" at bounding box center [346, 58] width 572 height 8
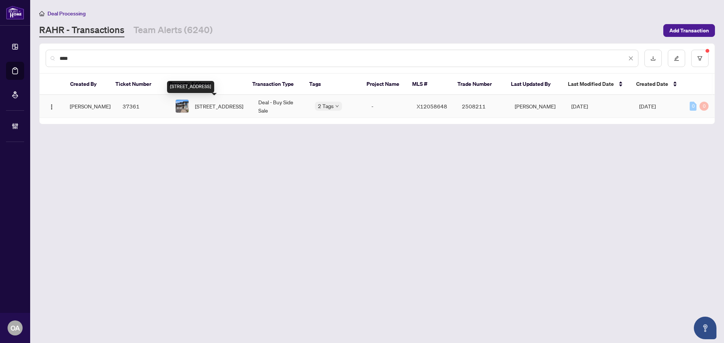
type input "****"
click at [222, 108] on span "[STREET_ADDRESS]" at bounding box center [219, 106] width 48 height 8
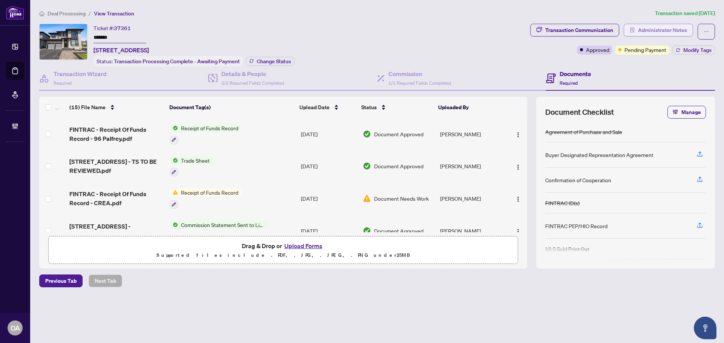
click at [652, 35] on span "Administrator Notes" at bounding box center [662, 30] width 49 height 12
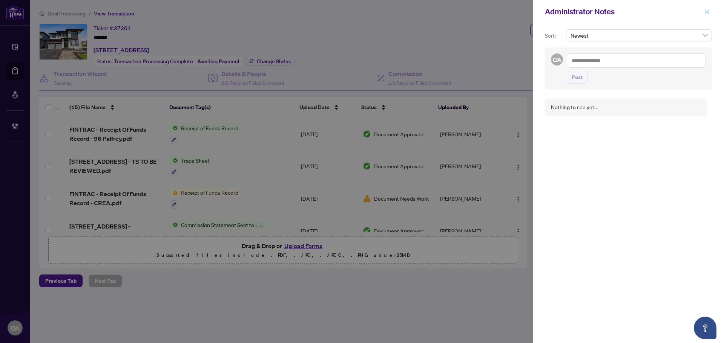
click at [707, 11] on icon "close" at bounding box center [706, 11] width 5 height 5
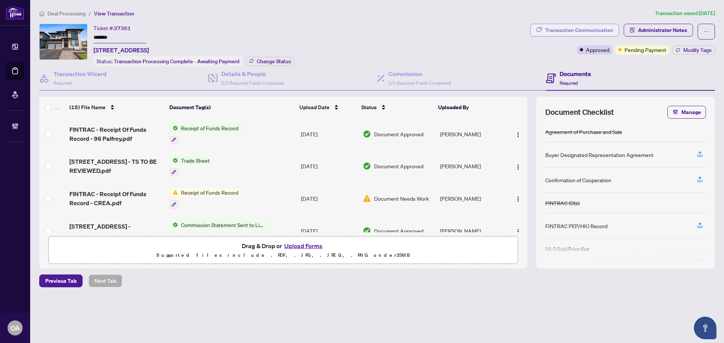
click at [601, 31] on div "Transaction Communication" at bounding box center [579, 30] width 68 height 12
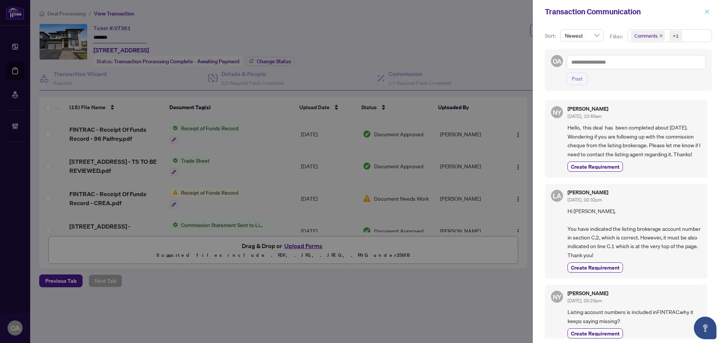
click at [707, 12] on icon "close" at bounding box center [707, 11] width 4 height 4
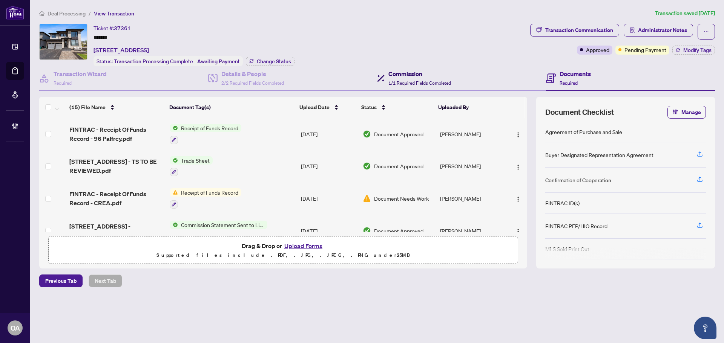
click at [420, 72] on h4 "Commission" at bounding box center [419, 73] width 63 height 9
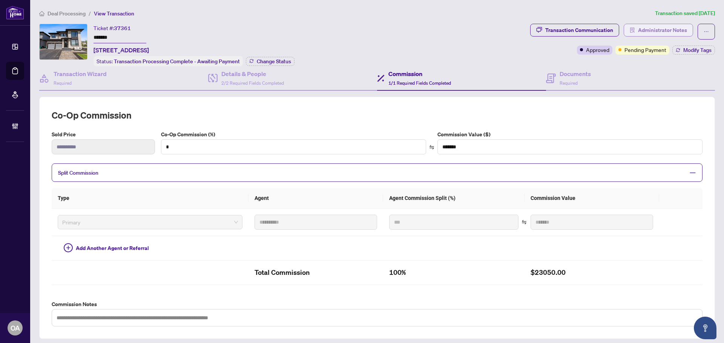
click at [661, 25] on span "Administrator Notes" at bounding box center [662, 30] width 49 height 12
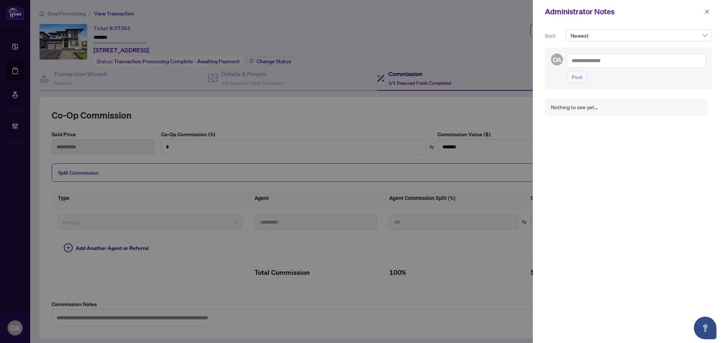
click at [583, 58] on textarea at bounding box center [636, 61] width 139 height 14
click at [707, 12] on icon "close" at bounding box center [707, 11] width 4 height 4
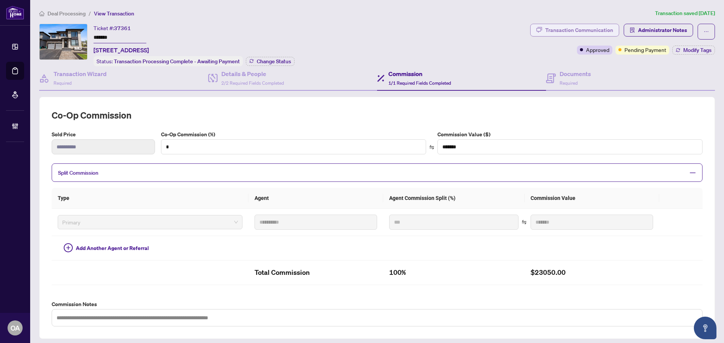
click at [595, 30] on div "Transaction Communication" at bounding box center [579, 30] width 68 height 12
type textarea "**********"
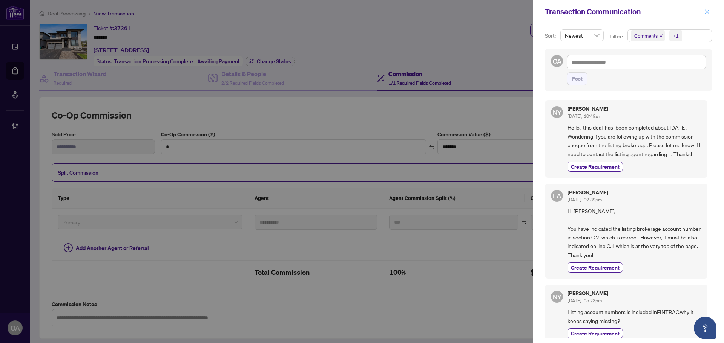
click at [704, 9] on icon "close" at bounding box center [706, 11] width 5 height 5
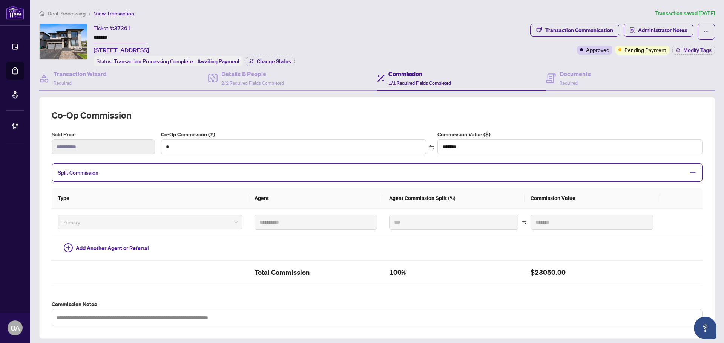
click at [642, 37] on span "Administrator Notes" at bounding box center [658, 32] width 69 height 16
click at [642, 31] on span "Administrator Notes" at bounding box center [662, 30] width 49 height 12
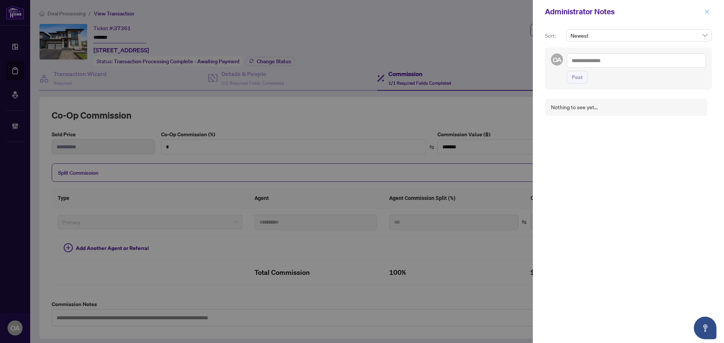
click at [704, 11] on button "button" at bounding box center [707, 11] width 10 height 9
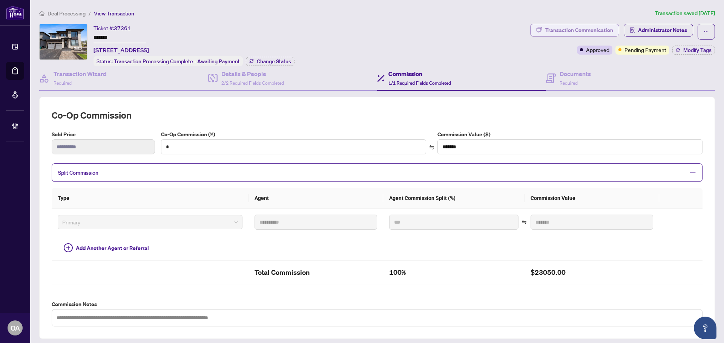
click at [545, 30] on div "Transaction Communication" at bounding box center [579, 30] width 68 height 12
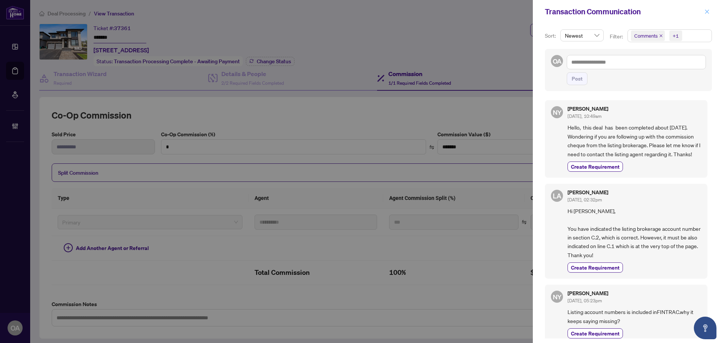
click at [704, 10] on icon "close" at bounding box center [706, 11] width 5 height 5
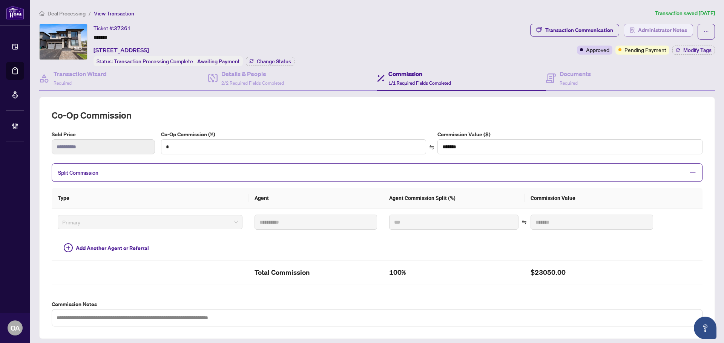
click at [638, 31] on span "Administrator Notes" at bounding box center [662, 30] width 49 height 12
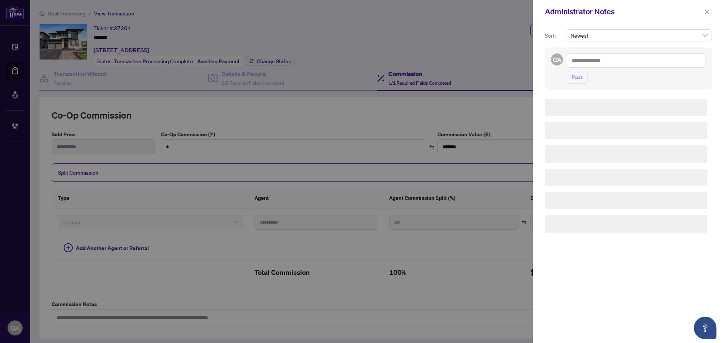
click at [615, 57] on textarea at bounding box center [636, 61] width 139 height 14
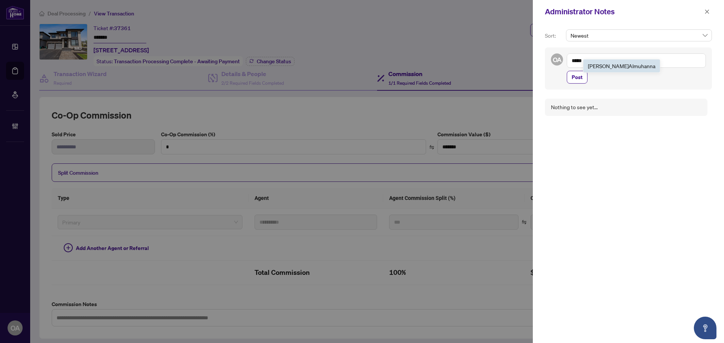
click at [587, 64] on li "Luna Almuhanna" at bounding box center [621, 66] width 77 height 13
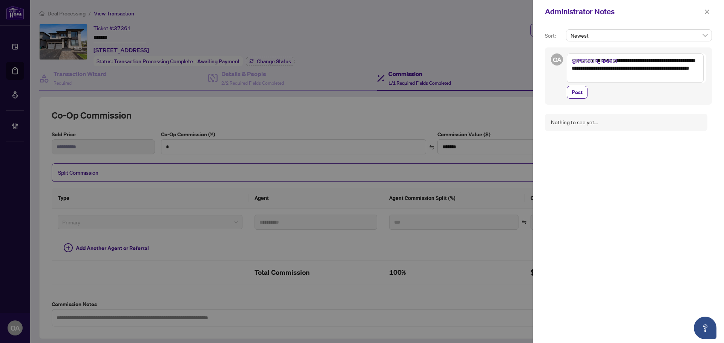
click at [601, 73] on textarea "**********" at bounding box center [635, 68] width 137 height 29
type textarea "**********"
click at [579, 89] on span "Post" at bounding box center [577, 92] width 11 height 12
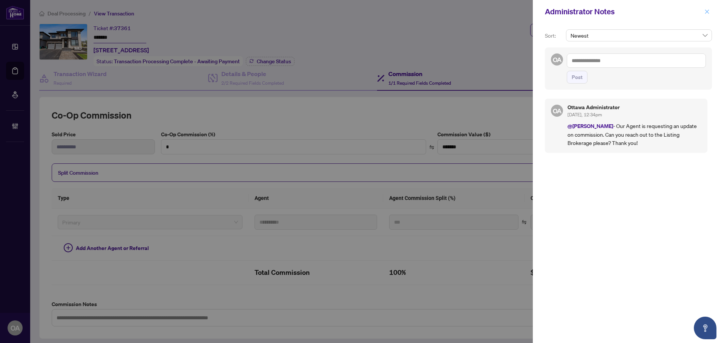
click at [708, 12] on icon "close" at bounding box center [706, 11] width 5 height 5
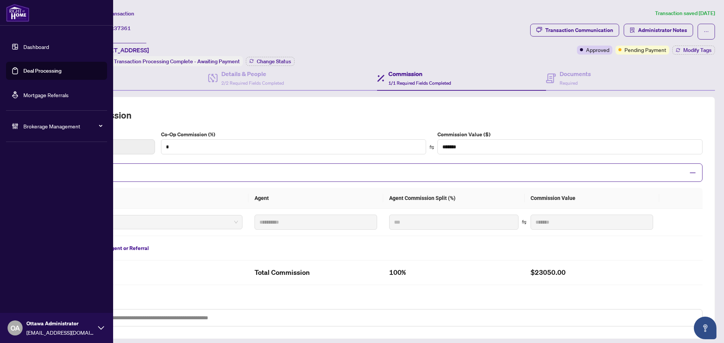
drag, startPoint x: 24, startPoint y: 70, endPoint x: 54, endPoint y: 66, distance: 30.0
click at [25, 70] on link "Deal Processing" at bounding box center [42, 70] width 38 height 7
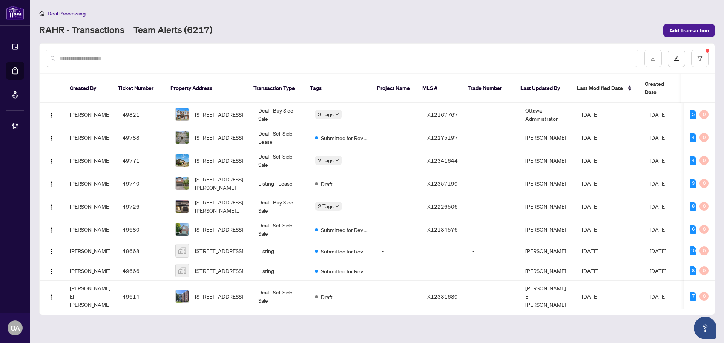
click at [173, 31] on link "Team Alerts (6217)" at bounding box center [172, 31] width 79 height 14
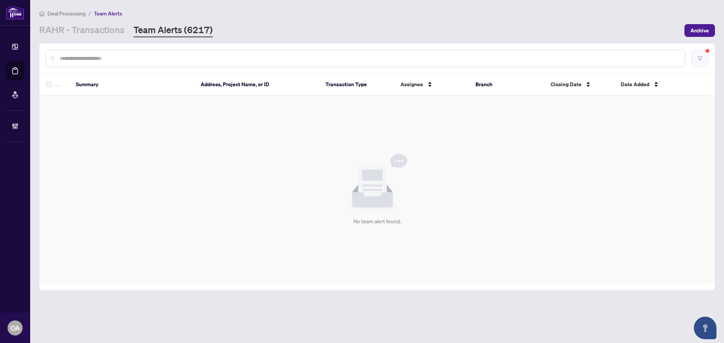
click at [705, 61] on button "button" at bounding box center [699, 58] width 17 height 17
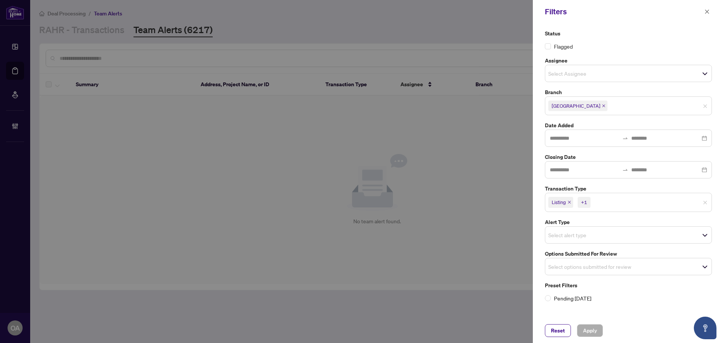
click at [570, 202] on icon "close" at bounding box center [569, 203] width 4 height 4
click at [587, 201] on icon "close" at bounding box center [586, 203] width 4 height 4
click at [562, 235] on input "search" at bounding box center [574, 233] width 53 height 9
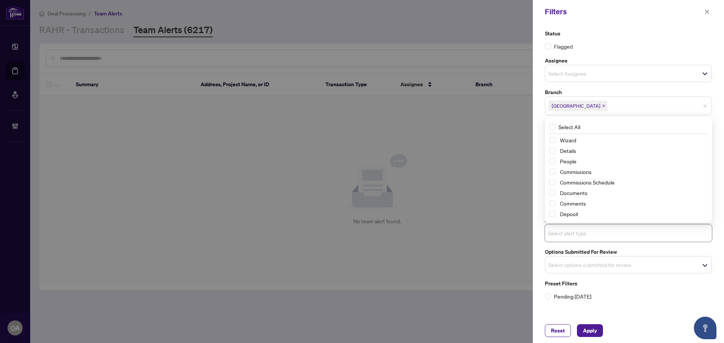
click at [638, 293] on label "Pending Today" at bounding box center [628, 297] width 167 height 8
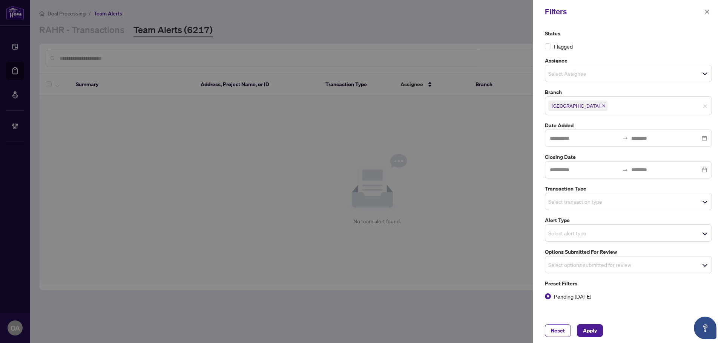
click at [568, 201] on input "search" at bounding box center [574, 201] width 53 height 9
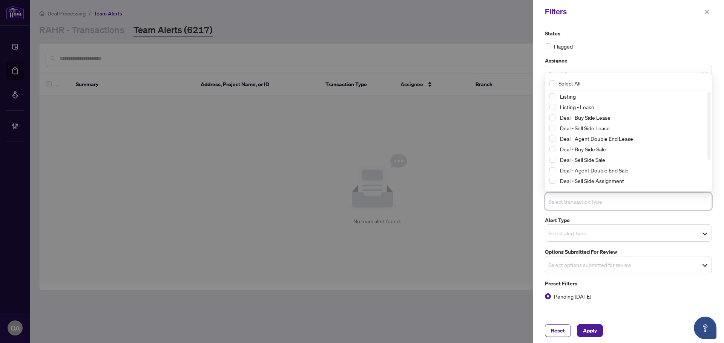
drag, startPoint x: 659, startPoint y: 300, endPoint x: 629, endPoint y: 281, distance: 35.4
click at [659, 299] on label "Pending Today" at bounding box center [628, 297] width 167 height 8
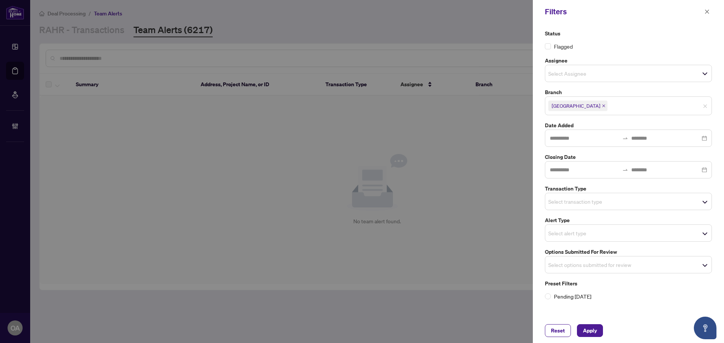
click at [621, 267] on span "Select options submitted for review" at bounding box center [628, 265] width 166 height 11
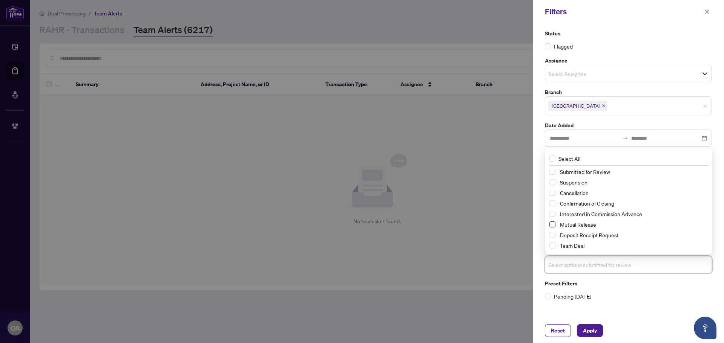
click at [555, 225] on span "Select Mutual Release" at bounding box center [552, 225] width 6 height 6
click at [589, 330] on span "Apply" at bounding box center [590, 331] width 14 height 12
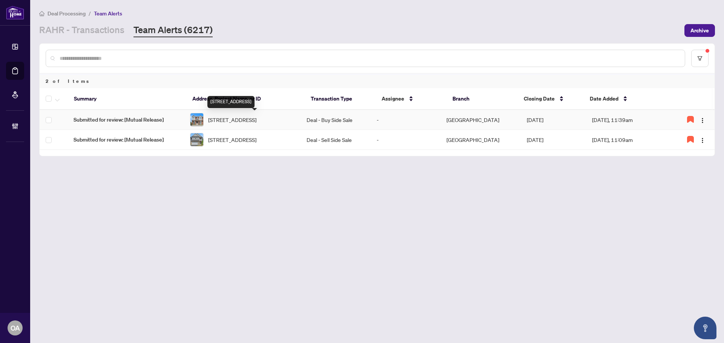
click at [240, 119] on span "121-5 - 70 Edenvale Dr Dr, Ottawa, Ontario K2K 3N7, Canada" at bounding box center [232, 120] width 48 height 8
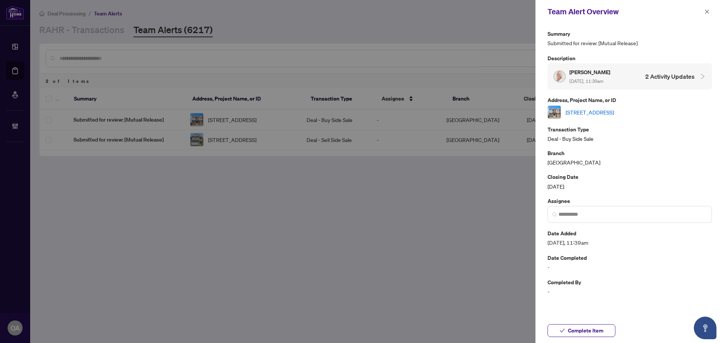
click at [614, 115] on link "121-5 - 70 Edenvale Dr Dr, Ottawa, Ontario K2K 3N7, Canada" at bounding box center [590, 112] width 48 height 8
click at [708, 8] on span "button" at bounding box center [706, 12] width 5 height 12
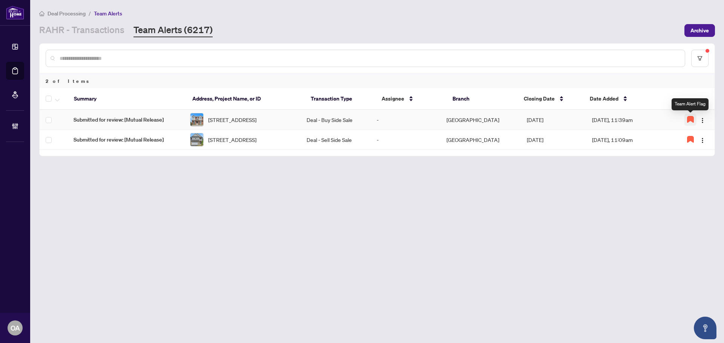
click at [689, 120] on icon "button" at bounding box center [690, 120] width 6 height 6
click at [59, 100] on icon "button" at bounding box center [57, 100] width 5 height 3
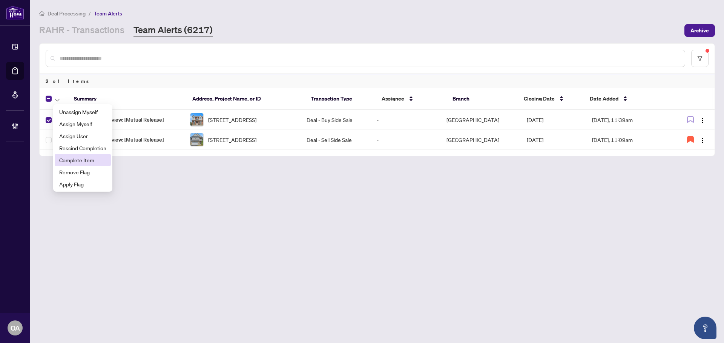
click at [69, 158] on span "Complete Item" at bounding box center [82, 160] width 47 height 8
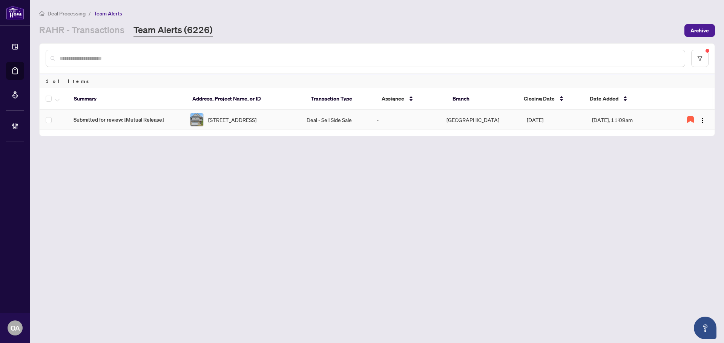
click at [256, 121] on span "[STREET_ADDRESS]" at bounding box center [232, 120] width 48 height 8
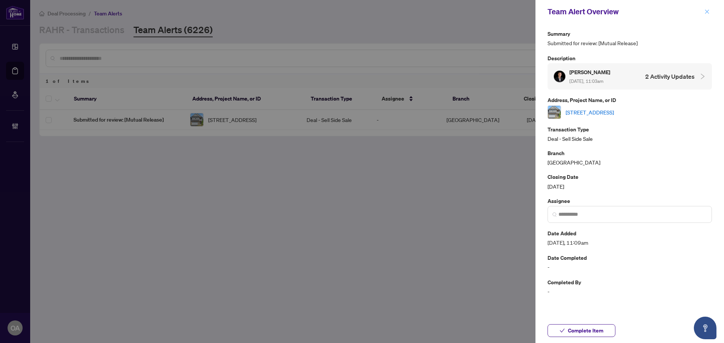
click at [710, 10] on button "button" at bounding box center [707, 11] width 10 height 9
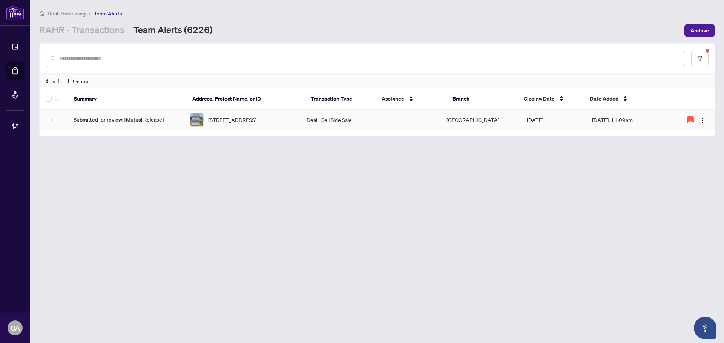
click at [334, 121] on td "Deal - Sell Side Sale" at bounding box center [336, 120] width 70 height 20
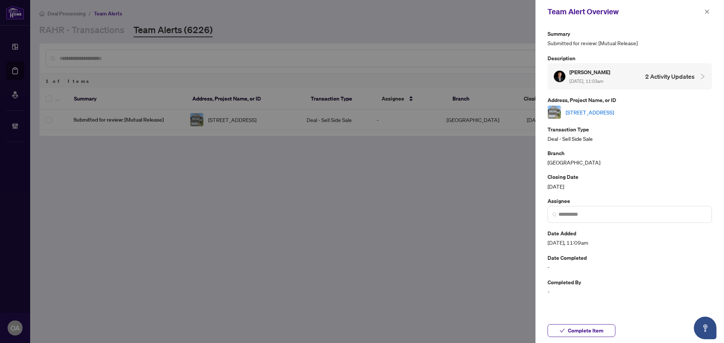
click at [578, 110] on link "[STREET_ADDRESS]" at bounding box center [590, 112] width 48 height 8
click at [705, 10] on icon "close" at bounding box center [706, 11] width 5 height 5
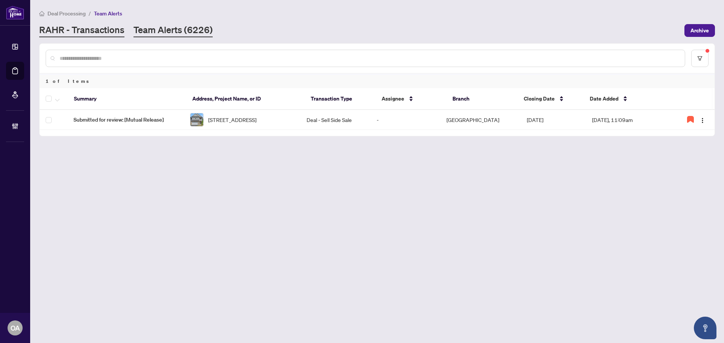
click at [88, 29] on link "RAHR - Transactions" at bounding box center [81, 31] width 85 height 14
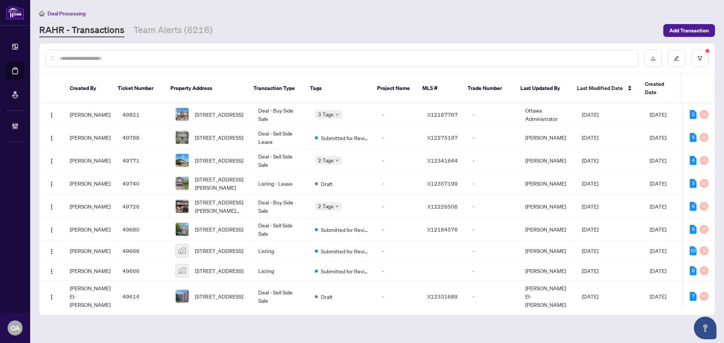
click at [76, 57] on input "text" at bounding box center [346, 58] width 572 height 8
click at [699, 60] on icon "filter" at bounding box center [699, 58] width 5 height 5
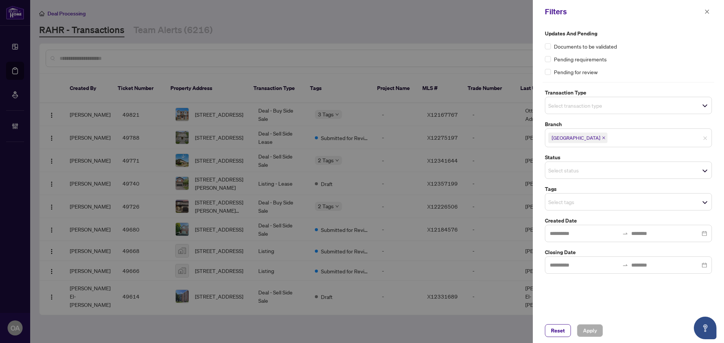
click at [575, 102] on input "search" at bounding box center [574, 105] width 53 height 9
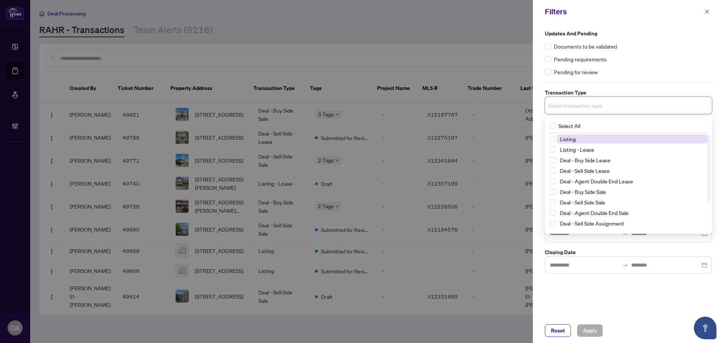
click at [568, 138] on span "Listing" at bounding box center [568, 139] width 16 height 7
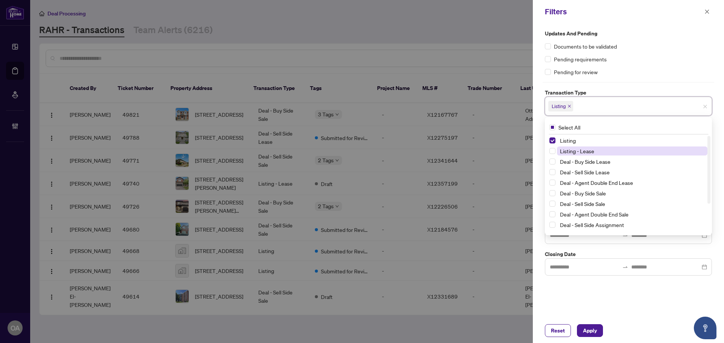
click at [564, 153] on span "Listing - Lease" at bounding box center [577, 151] width 34 height 7
click at [596, 299] on div "Updates and Pending Documents to be validated Pending requirements Pending for …" at bounding box center [628, 170] width 191 height 295
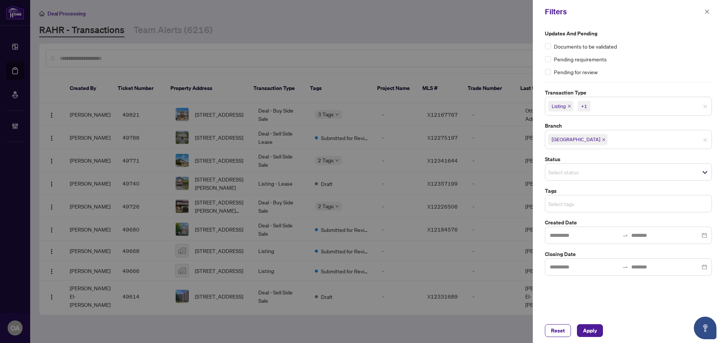
click at [563, 203] on input "search" at bounding box center [574, 203] width 53 height 9
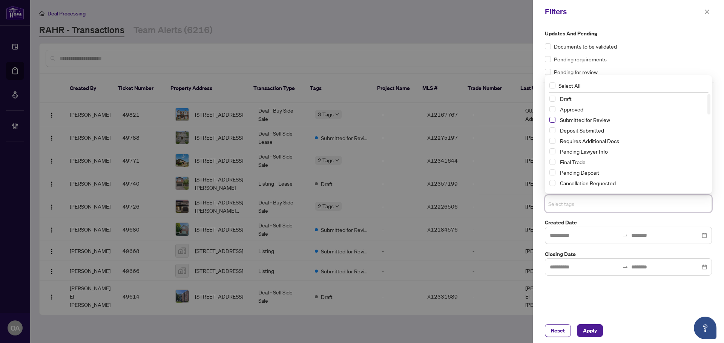
click at [552, 119] on span "Select Submitted for Review" at bounding box center [552, 120] width 6 height 6
drag, startPoint x: 590, startPoint y: 327, endPoint x: 585, endPoint y: 317, distance: 10.6
click at [590, 327] on span "Apply" at bounding box center [590, 331] width 14 height 12
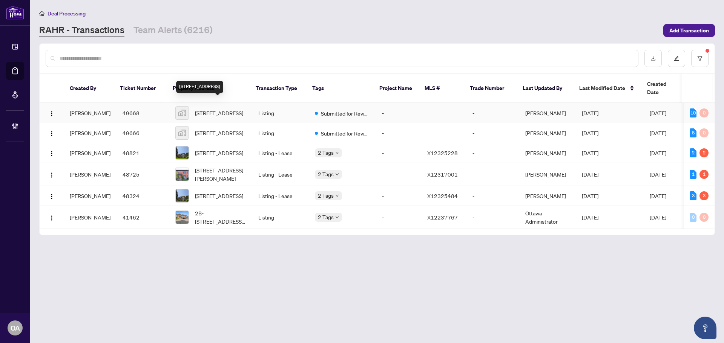
click at [216, 109] on span "319 Oxer Place, Stittsville, ON, Canada" at bounding box center [219, 113] width 48 height 8
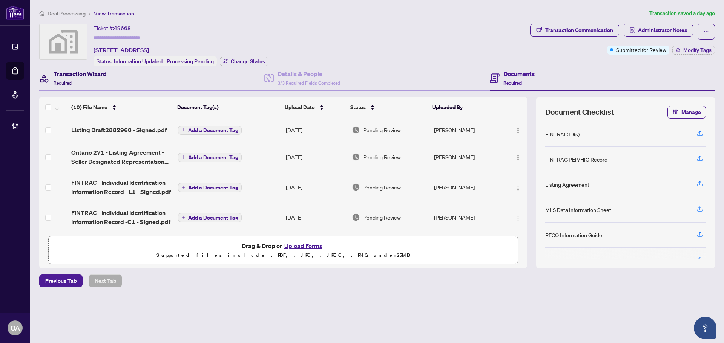
click at [98, 76] on h4 "Transaction Wizard" at bounding box center [80, 73] width 53 height 9
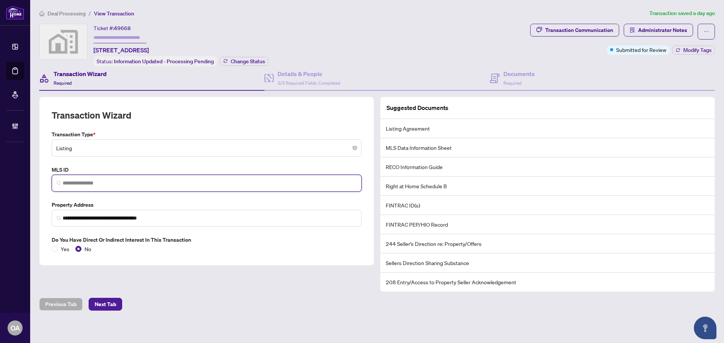
click at [108, 185] on input "search" at bounding box center [210, 183] width 294 height 8
paste input "*********"
type input "*********"
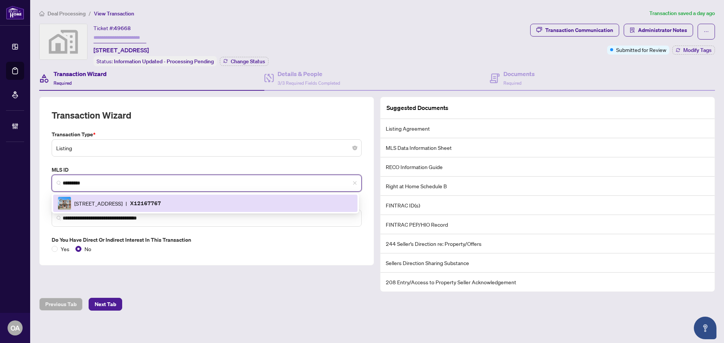
click at [123, 202] on span "5 - 70 Edenvale Dr Dr, Ottawa, Ontario K2K 3N7, Canada" at bounding box center [98, 203] width 48 height 8
type input "**********"
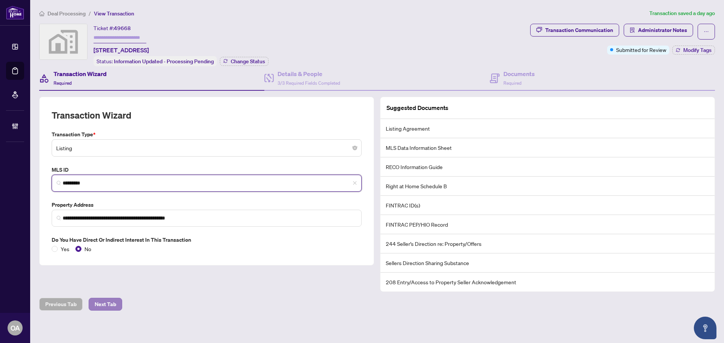
type input "*********"
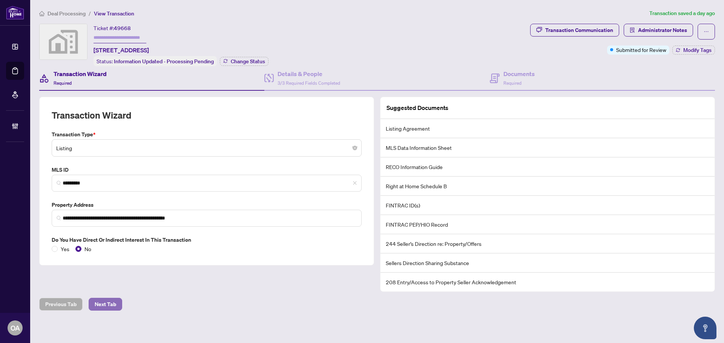
click at [104, 303] on span "Next Tab" at bounding box center [105, 305] width 21 height 12
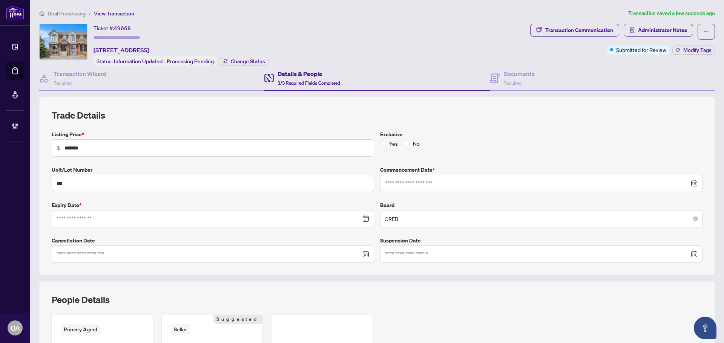
type input "**********"
click at [505, 77] on h4 "Documents" at bounding box center [518, 73] width 31 height 9
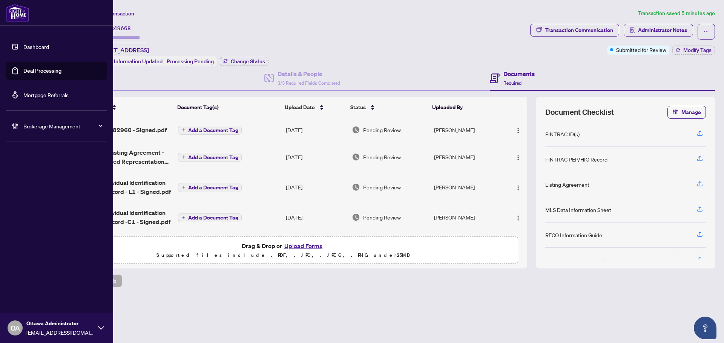
click at [25, 67] on link "Deal Processing" at bounding box center [42, 70] width 38 height 7
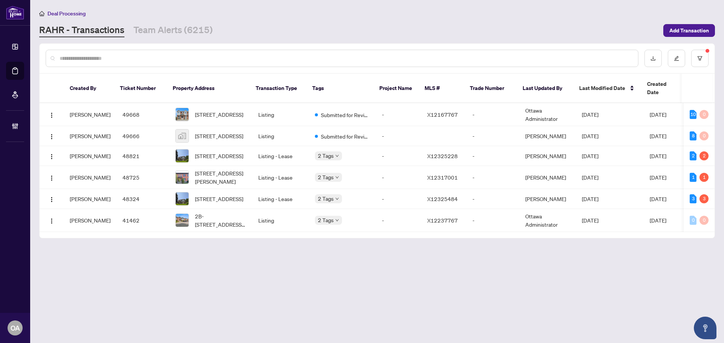
click at [173, 57] on input "text" at bounding box center [346, 58] width 572 height 8
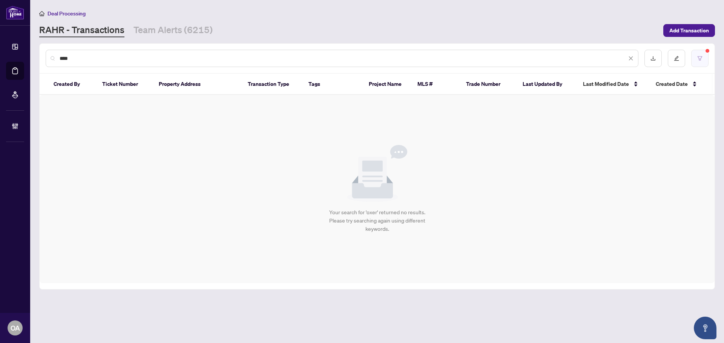
type input "****"
click at [706, 59] on button "button" at bounding box center [699, 58] width 17 height 17
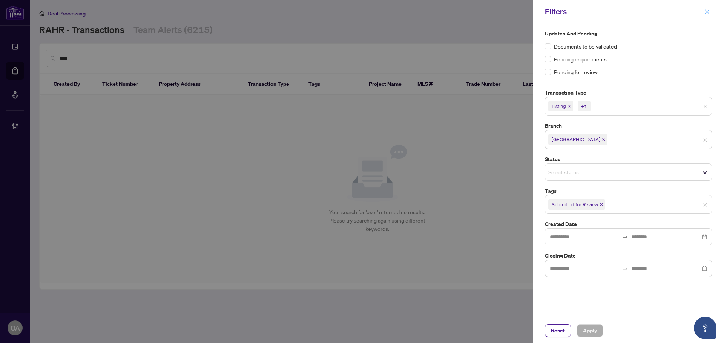
click at [708, 10] on icon "close" at bounding box center [706, 11] width 5 height 5
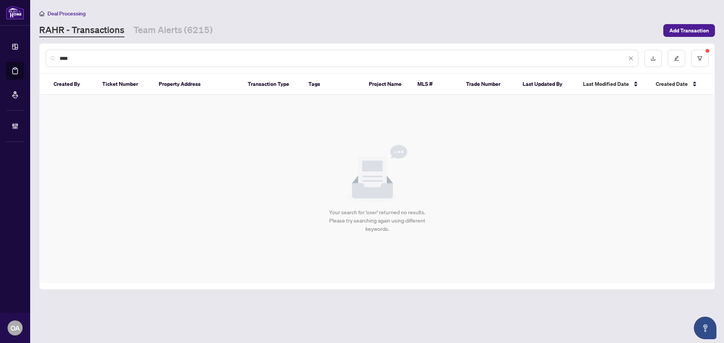
click at [134, 55] on input "****" at bounding box center [343, 58] width 567 height 8
drag, startPoint x: 134, startPoint y: 55, endPoint x: 60, endPoint y: 55, distance: 74.3
click at [60, 55] on input "****" at bounding box center [343, 58] width 567 height 8
paste input "*********"
type input "*********"
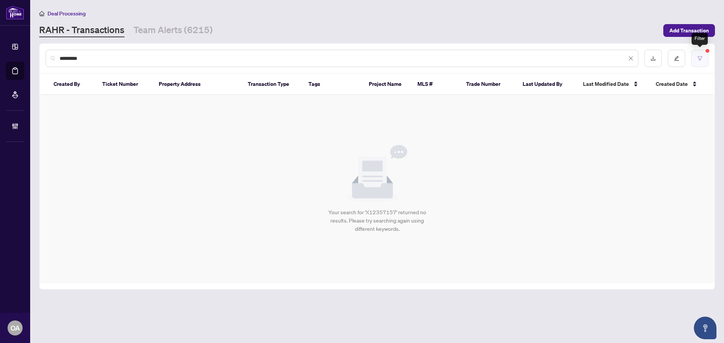
click at [695, 52] on button "button" at bounding box center [699, 58] width 17 height 17
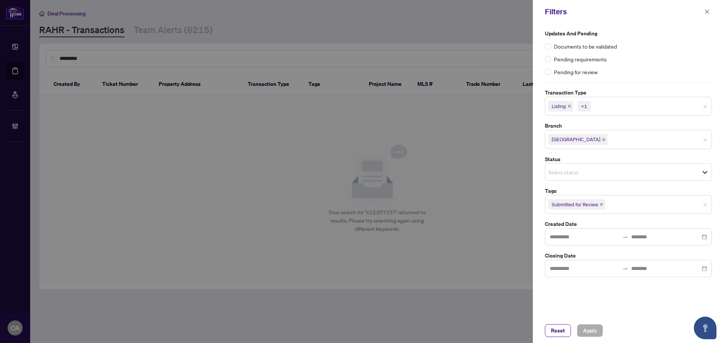
drag, startPoint x: 601, startPoint y: 205, endPoint x: 601, endPoint y: 212, distance: 7.6
click at [601, 205] on icon "close" at bounding box center [601, 204] width 3 height 3
drag, startPoint x: 590, startPoint y: 330, endPoint x: 591, endPoint y: 320, distance: 9.4
click at [590, 329] on span "Apply" at bounding box center [590, 331] width 14 height 12
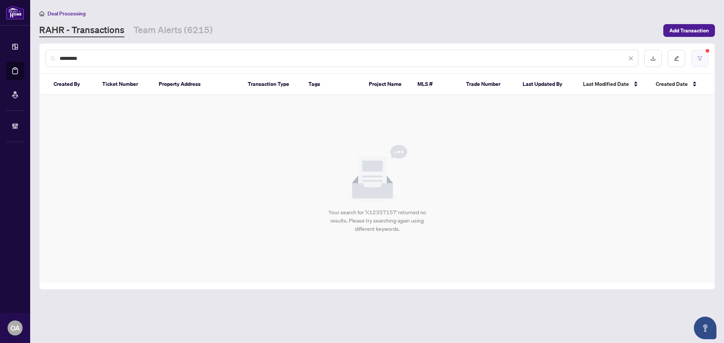
click at [701, 54] on button "button" at bounding box center [699, 58] width 17 height 17
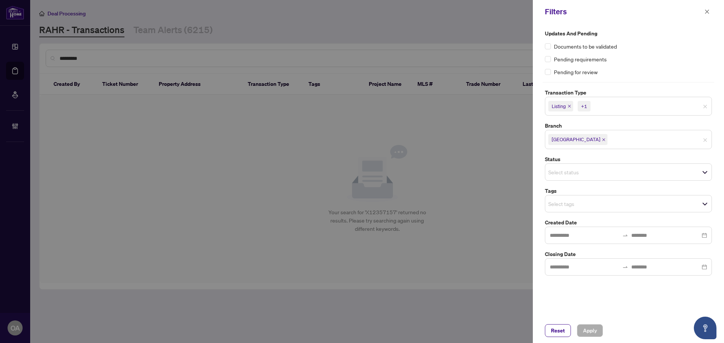
click at [567, 107] on span "Listing" at bounding box center [560, 106] width 25 height 11
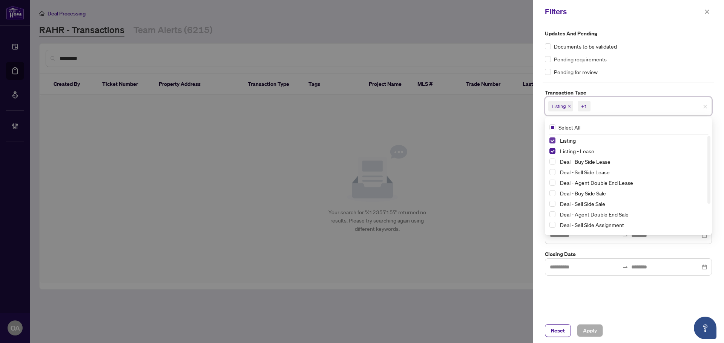
click at [551, 140] on span "Select Listing" at bounding box center [552, 141] width 6 height 6
click at [551, 151] on span "Select Listing - Lease" at bounding box center [552, 151] width 6 height 6
click at [592, 327] on span "Apply" at bounding box center [590, 331] width 14 height 12
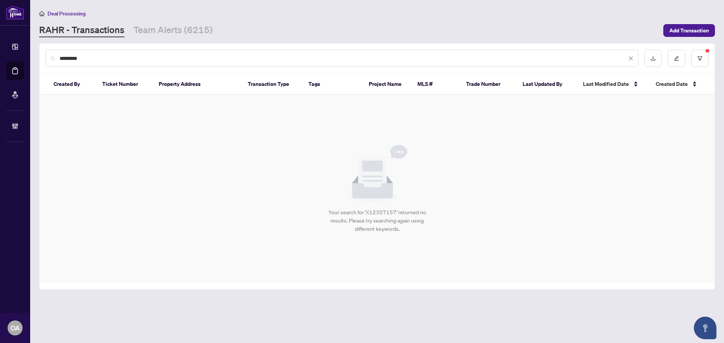
click at [90, 56] on input "*********" at bounding box center [343, 58] width 567 height 8
drag, startPoint x: 94, startPoint y: 56, endPoint x: 41, endPoint y: 55, distance: 53.2
click at [41, 55] on div "*********" at bounding box center [377, 58] width 675 height 29
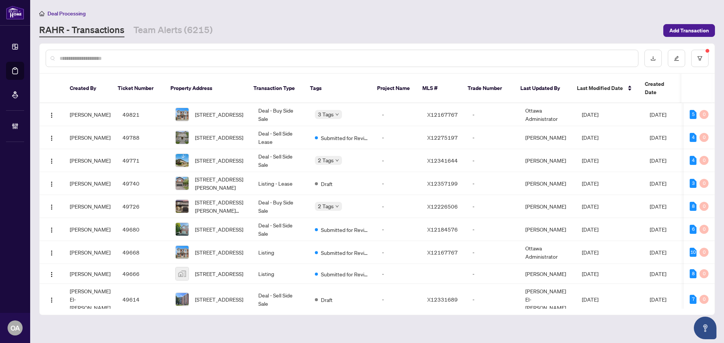
click at [128, 58] on input "text" at bounding box center [346, 58] width 572 height 8
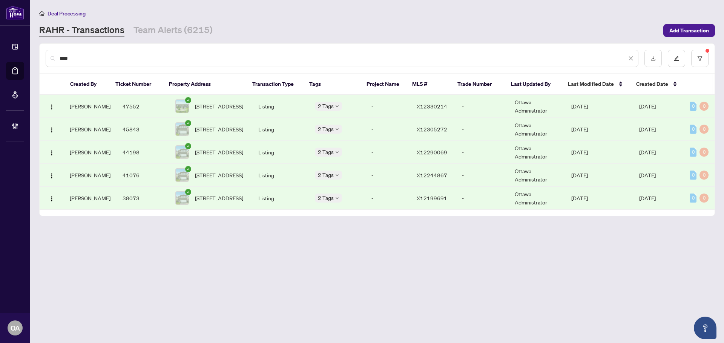
type input "****"
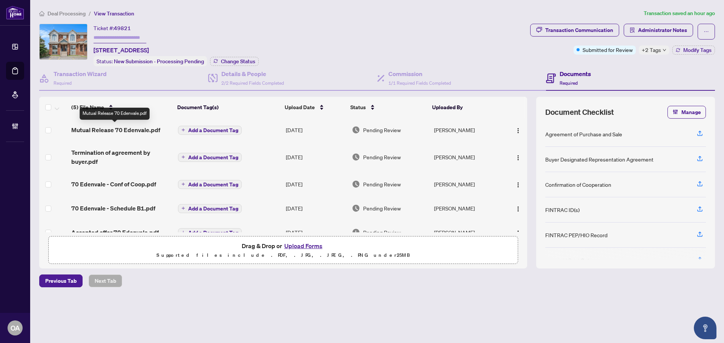
click at [97, 129] on span "Mutual Release 70 Edenvale.pdf" at bounding box center [115, 130] width 89 height 9
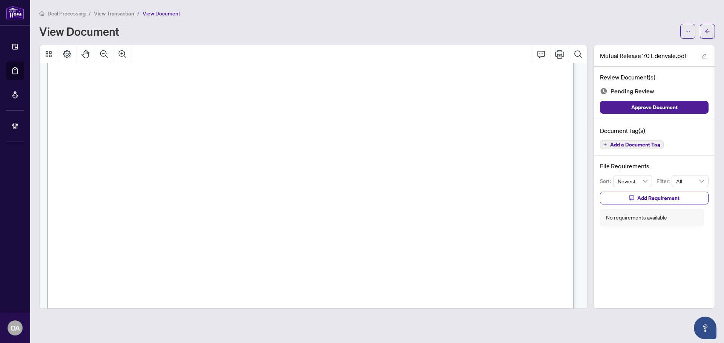
scroll to position [415, 0]
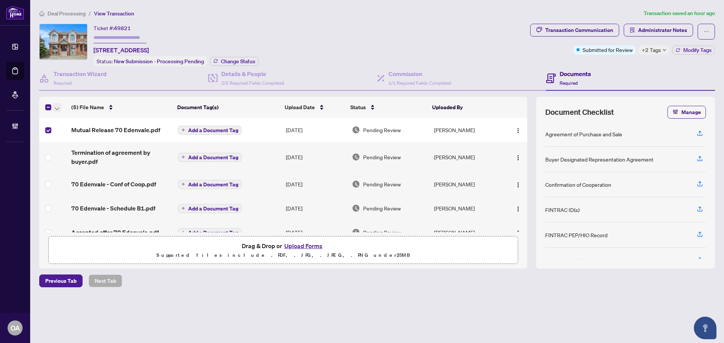
click at [58, 107] on icon "button" at bounding box center [57, 108] width 5 height 3
click at [63, 144] on span "Archive Selected" at bounding box center [92, 144] width 67 height 8
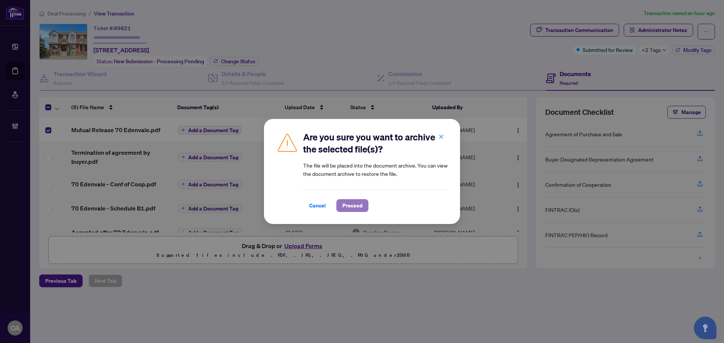
click at [359, 207] on span "Proceed" at bounding box center [352, 206] width 20 height 12
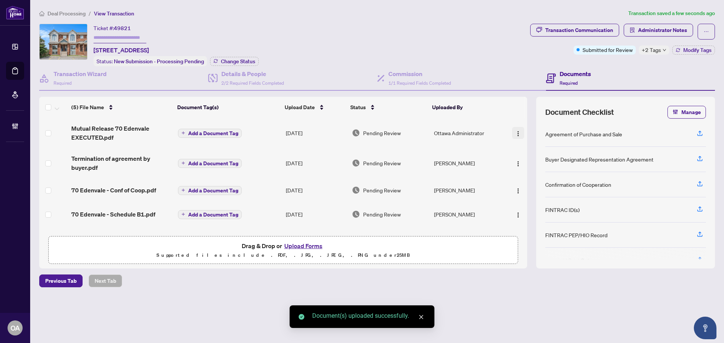
click at [518, 132] on img "button" at bounding box center [518, 134] width 6 height 6
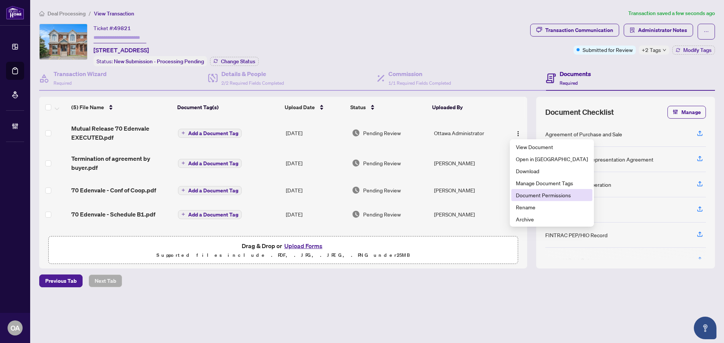
click at [532, 195] on span "Document Permissions" at bounding box center [552, 195] width 72 height 8
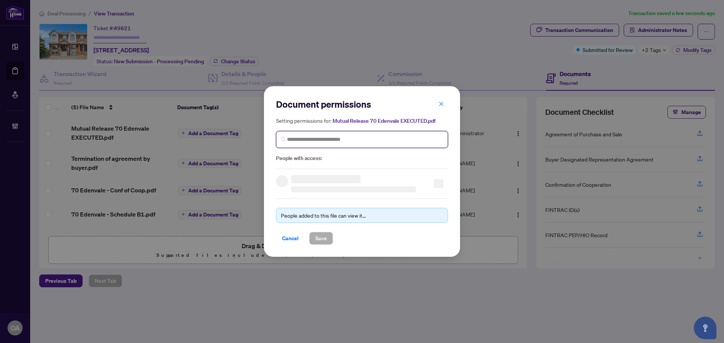
click at [312, 141] on input "search" at bounding box center [365, 140] width 156 height 8
type input "*"
type input "******"
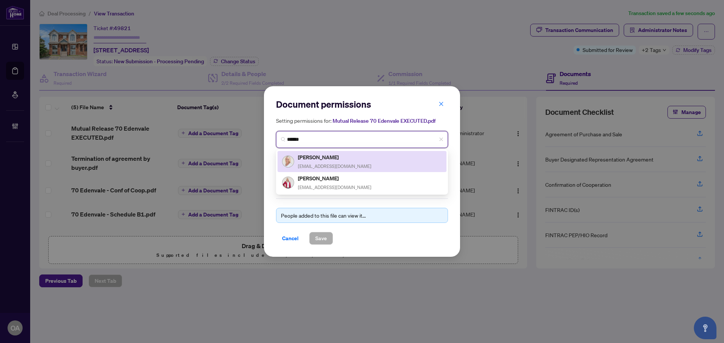
click at [313, 163] on div "[PERSON_NAME] [EMAIL_ADDRESS][DOMAIN_NAME]" at bounding box center [335, 161] width 74 height 17
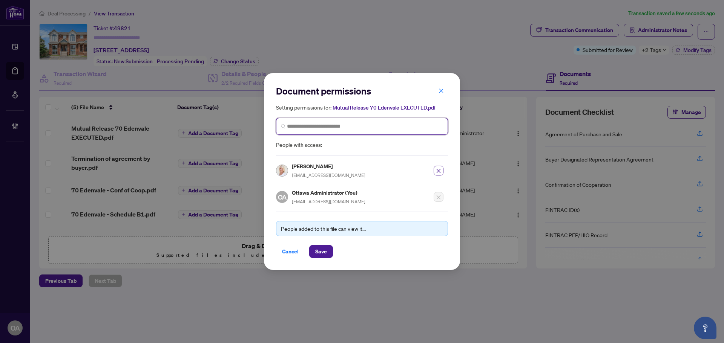
click at [315, 127] on input "search" at bounding box center [365, 127] width 156 height 8
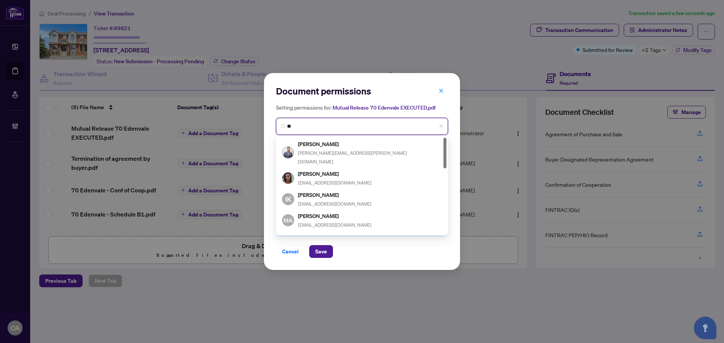
type input "*"
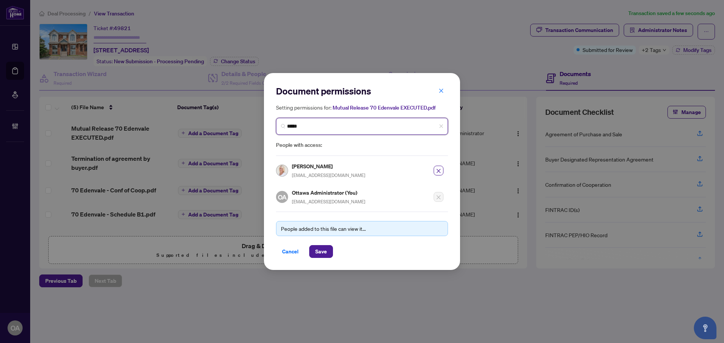
type input "******"
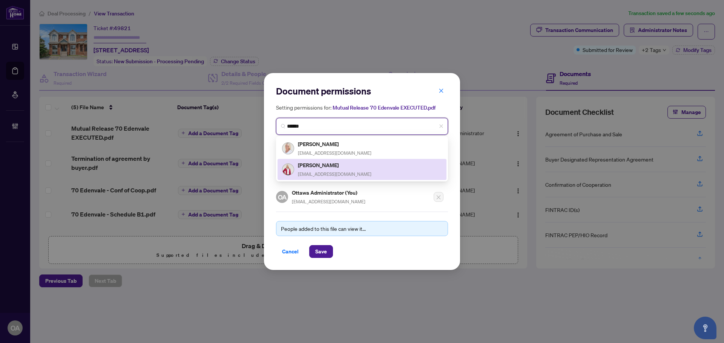
click at [309, 169] on div "Tara Kugler TARAK0921@GMAIL.COM" at bounding box center [335, 169] width 74 height 17
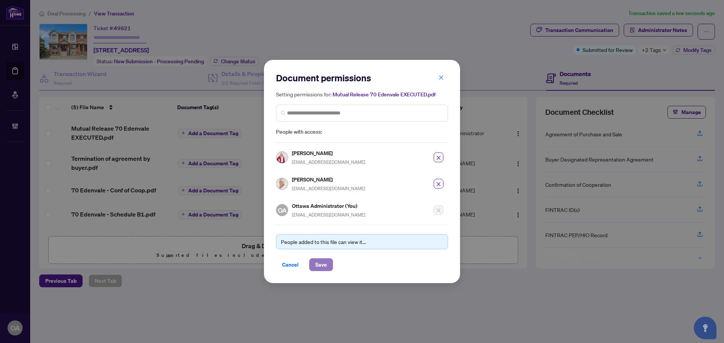
click at [322, 267] on span "Save" at bounding box center [321, 265] width 12 height 12
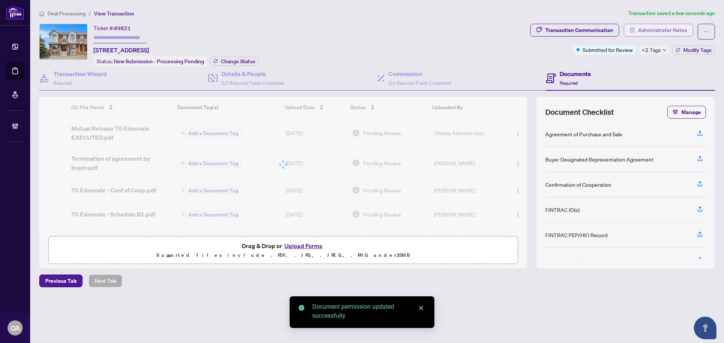
click at [659, 33] on span "Administrator Notes" at bounding box center [662, 30] width 49 height 12
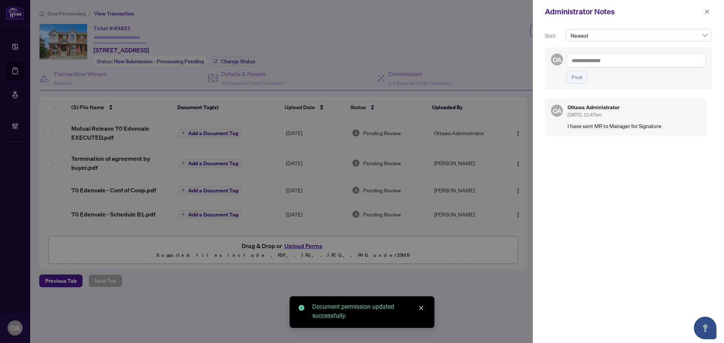
click at [593, 61] on textarea at bounding box center [636, 61] width 139 height 14
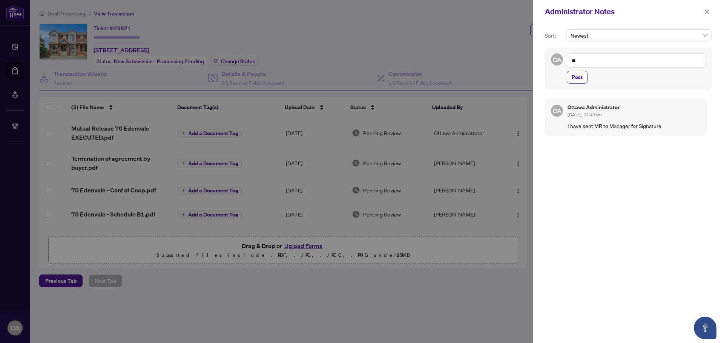
type textarea "**"
drag, startPoint x: 590, startPoint y: 62, endPoint x: 563, endPoint y: 65, distance: 26.9
click at [563, 65] on div "OA MR ** Post" at bounding box center [628, 69] width 167 height 42
click at [592, 79] on b "Deals" at bounding box center [595, 78] width 13 height 7
type textarea "**********"
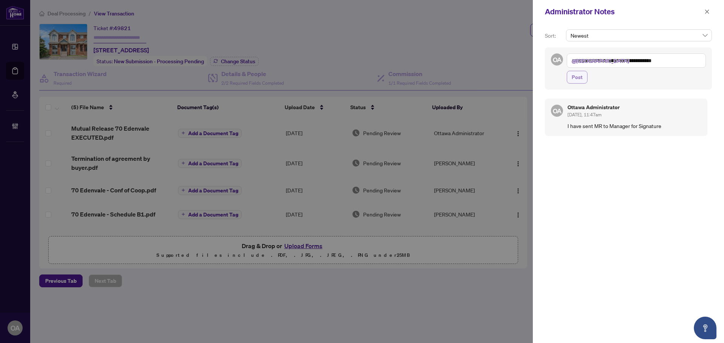
click at [576, 80] on span "Post" at bounding box center [577, 77] width 11 height 12
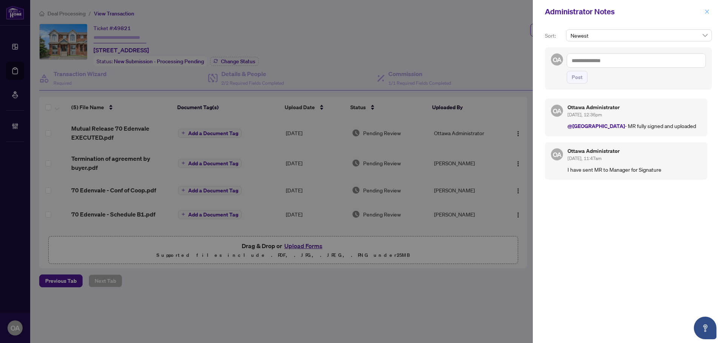
click at [707, 12] on icon "close" at bounding box center [707, 11] width 4 height 4
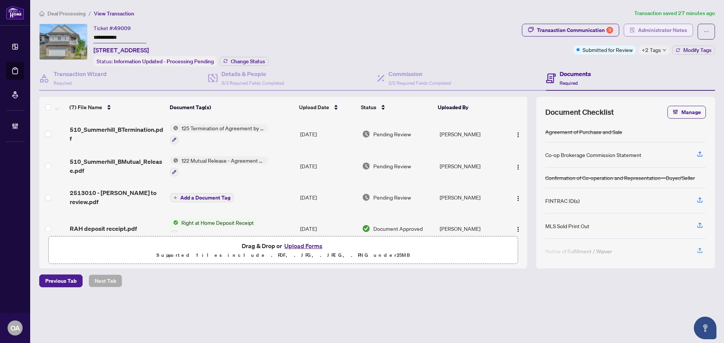
click at [641, 27] on span "Administrator Notes" at bounding box center [662, 30] width 49 height 12
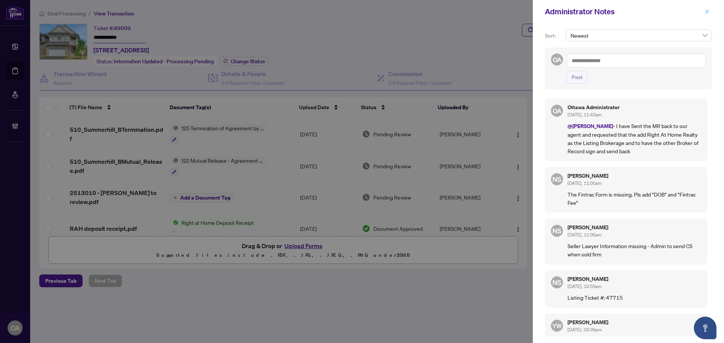
click at [708, 12] on icon "close" at bounding box center [706, 11] width 5 height 5
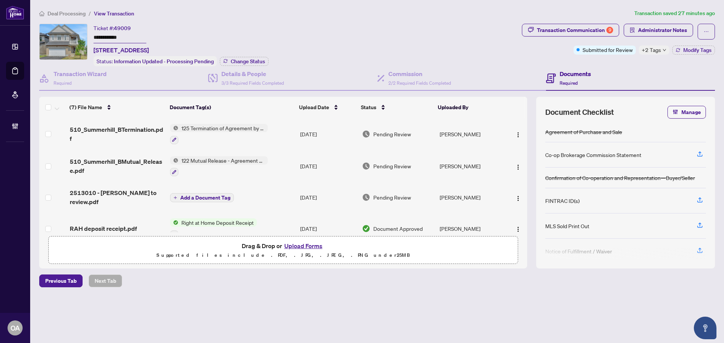
click at [112, 122] on td "510_Summerhill_BTermination.pdf" at bounding box center [117, 134] width 100 height 32
click at [132, 163] on span "510_Summerhill_BMutual_Release.pdf" at bounding box center [117, 166] width 94 height 18
